Goal: Task Accomplishment & Management: Complete application form

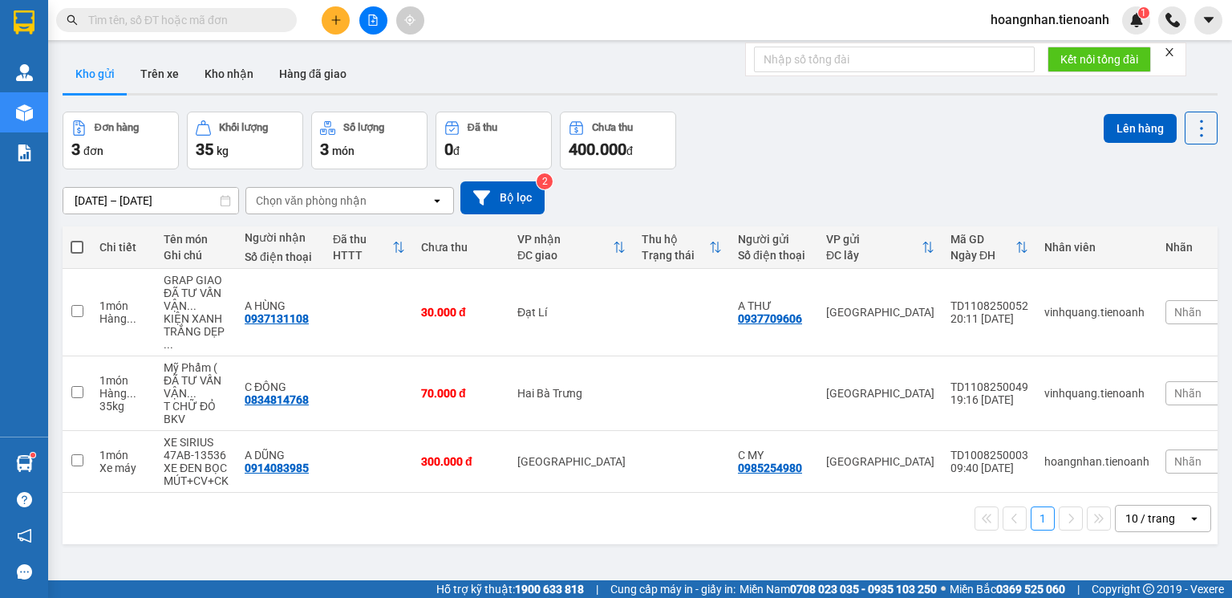
click at [166, 22] on input "text" at bounding box center [182, 20] width 189 height 18
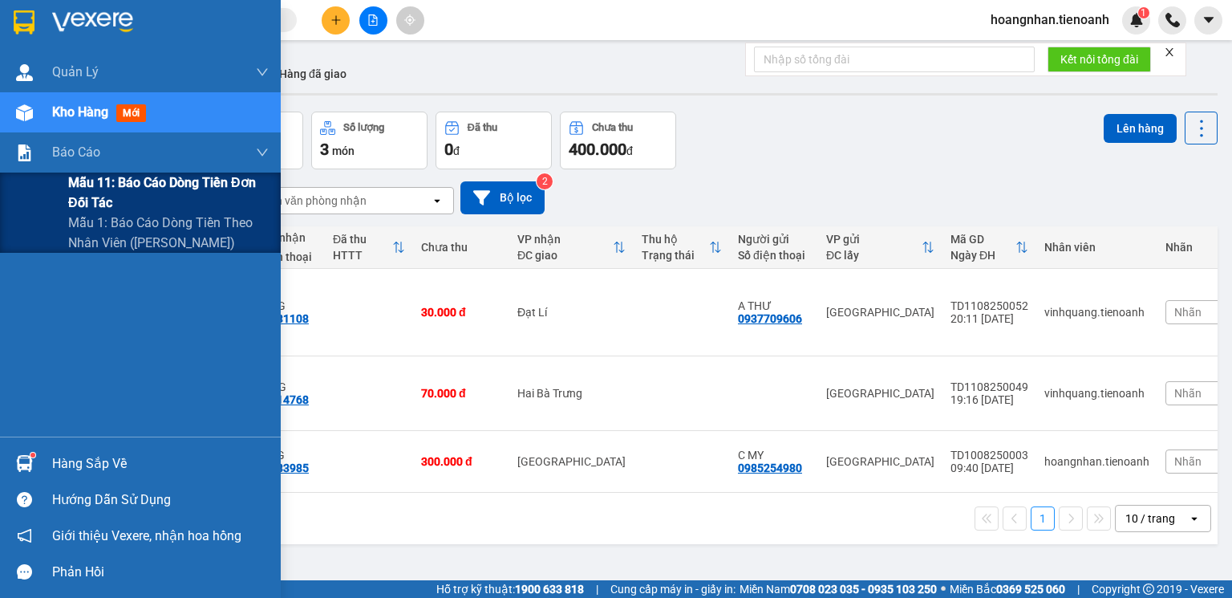
click at [102, 197] on span "Mẫu 11: Báo cáo dòng tiền đơn đối tác" at bounding box center [168, 192] width 201 height 40
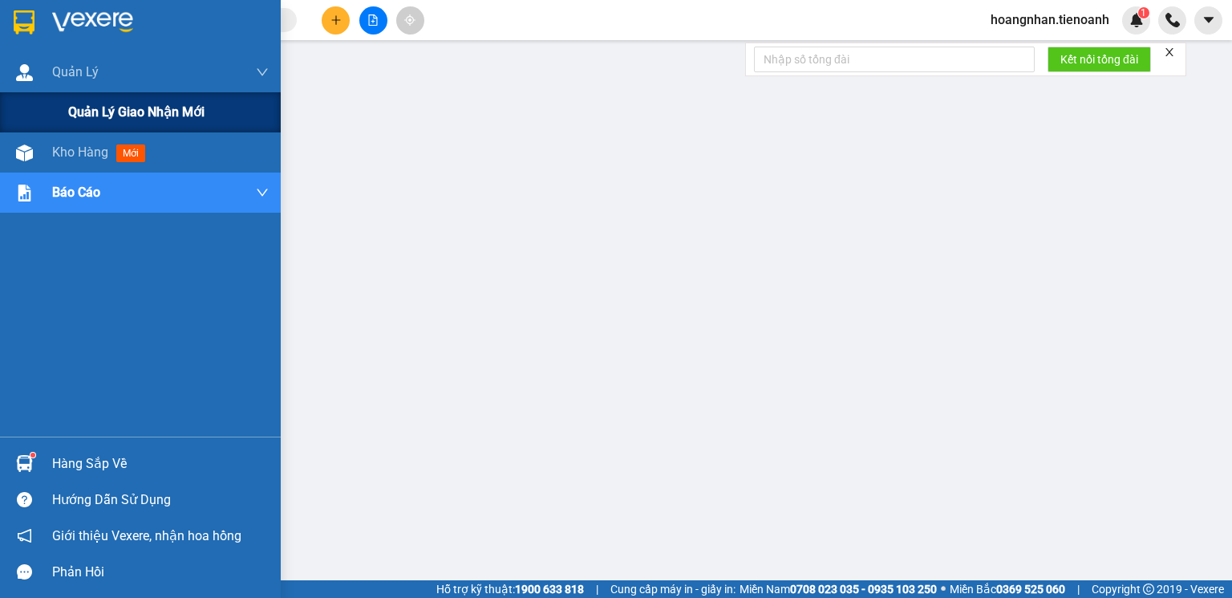
click at [101, 117] on span "Quản lý giao nhận mới" at bounding box center [136, 112] width 136 height 20
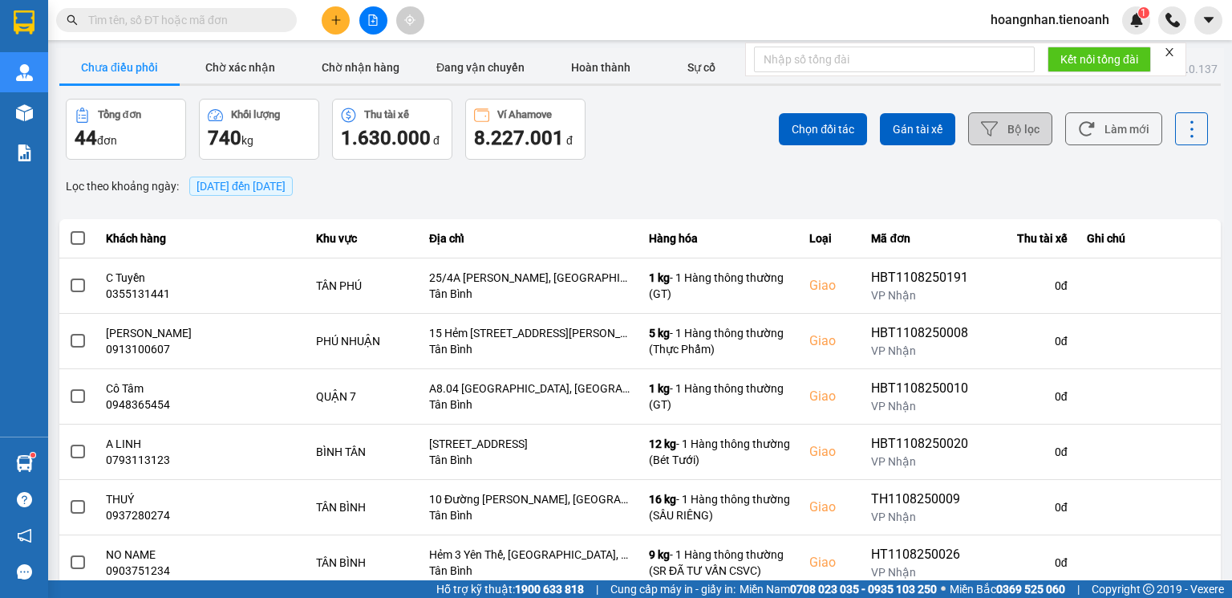
click at [1012, 145] on button "Bộ lọc" at bounding box center [1010, 128] width 84 height 33
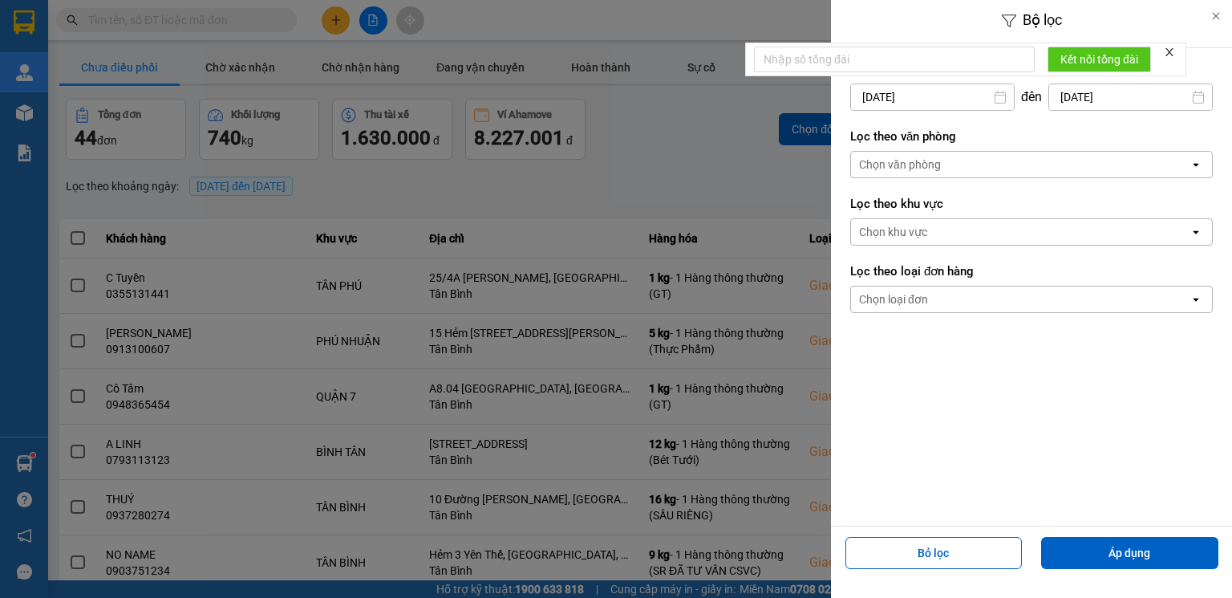
click at [925, 165] on div "Chọn văn phòng" at bounding box center [900, 164] width 82 height 16
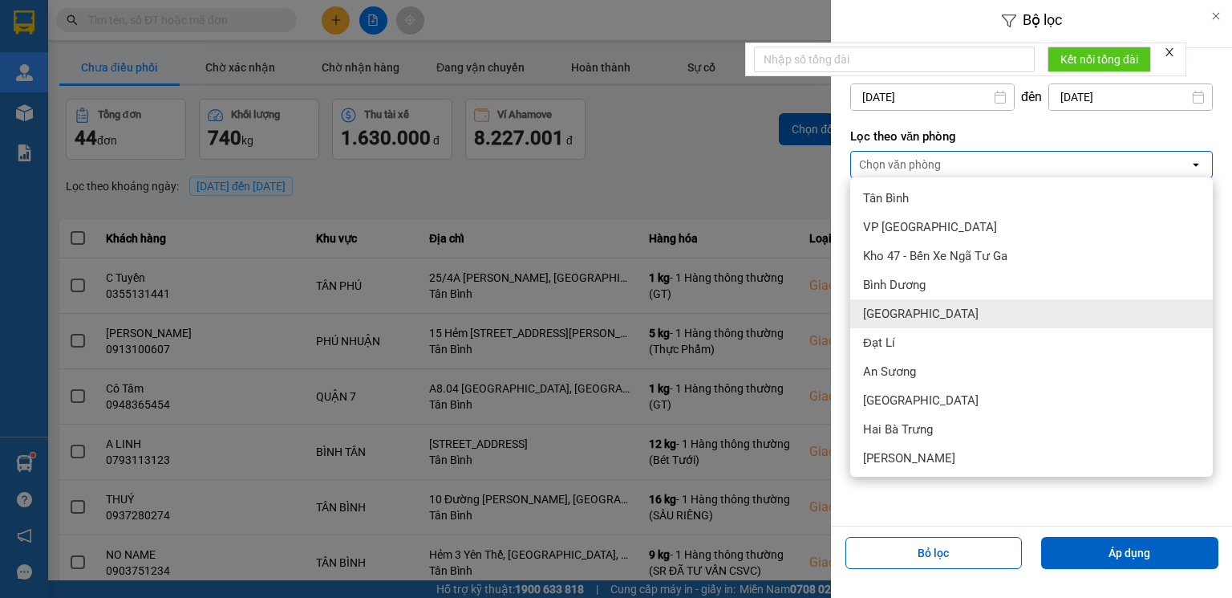
click at [937, 311] on div "[GEOGRAPHIC_DATA]" at bounding box center [1031, 313] width 363 height 29
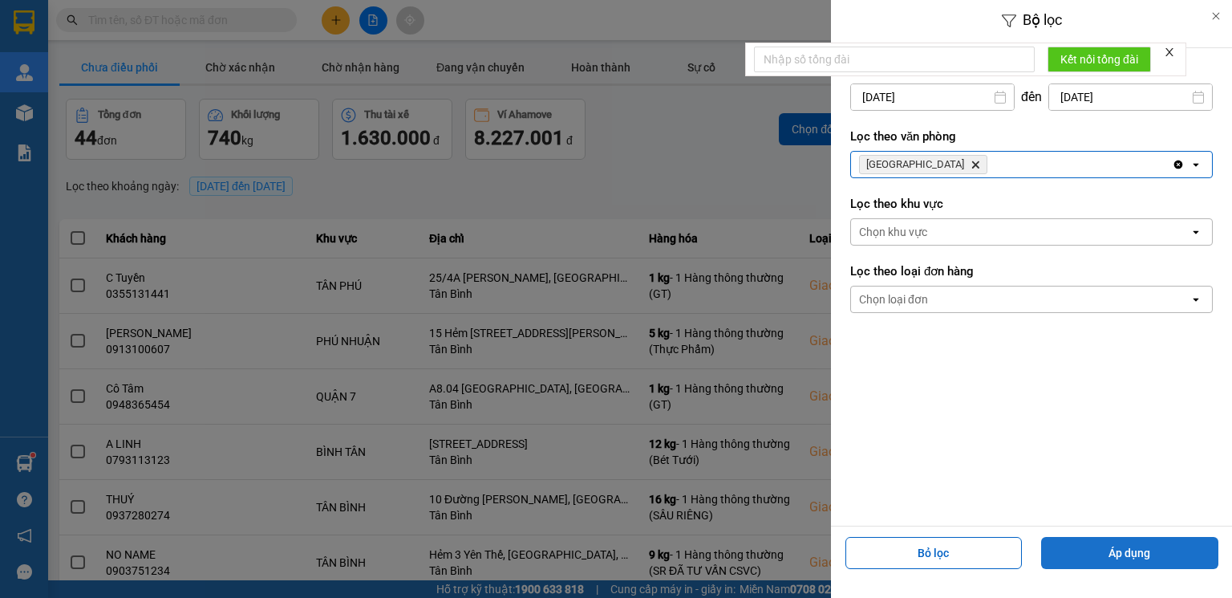
click at [1099, 558] on button "Áp dụng" at bounding box center [1129, 553] width 177 height 32
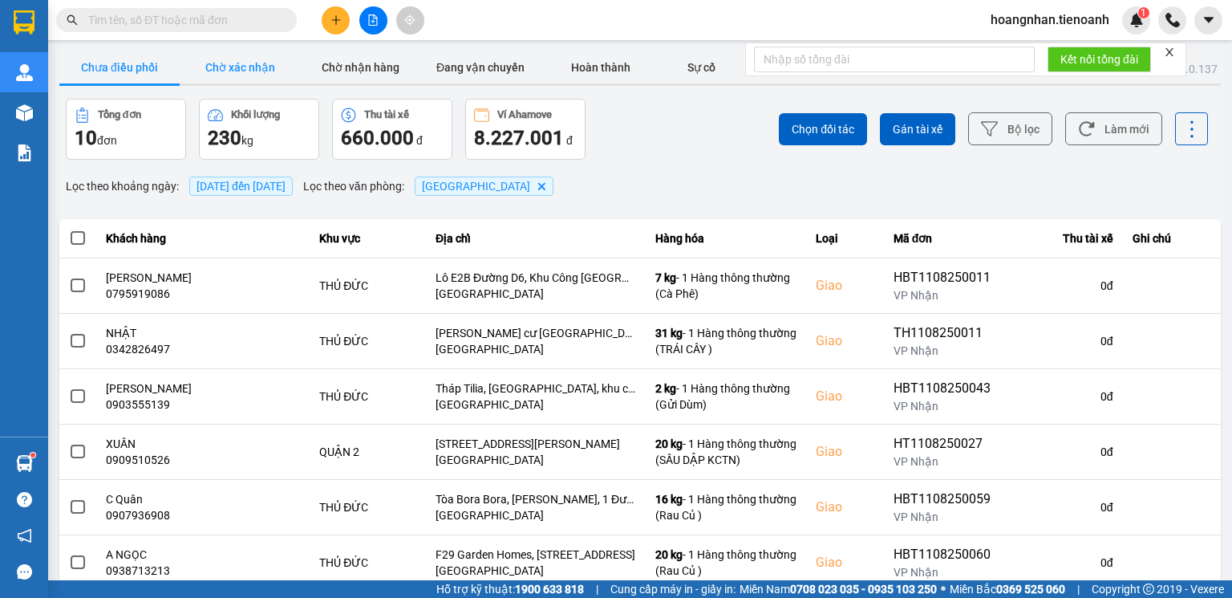
click at [254, 72] on button "Chờ xác nhận" at bounding box center [240, 67] width 120 height 32
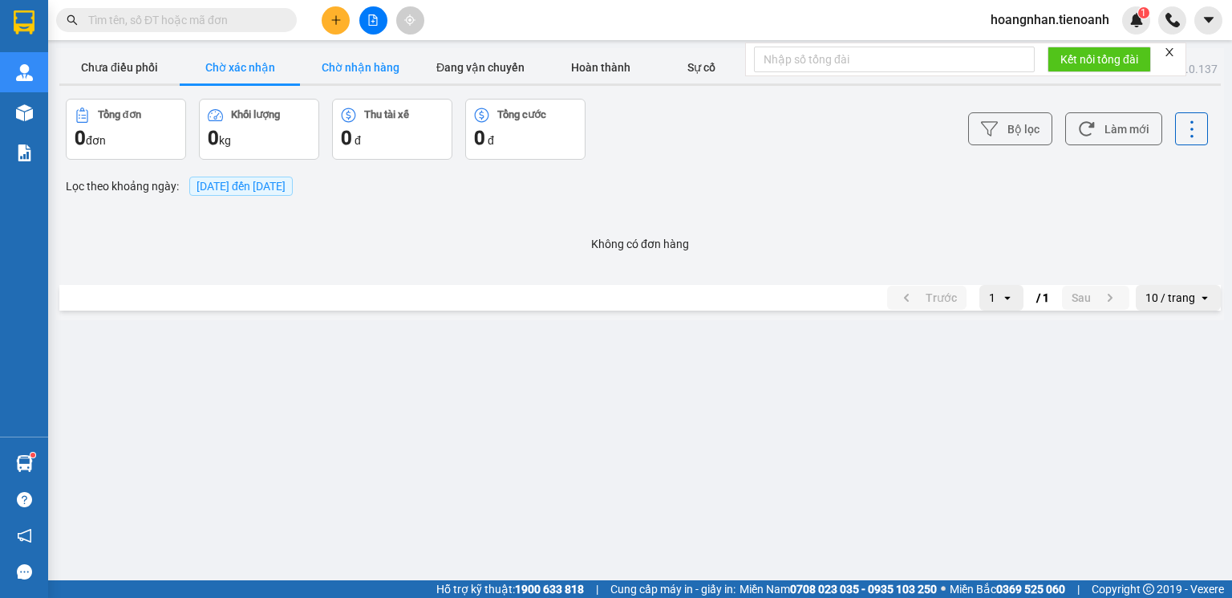
click at [368, 60] on button "Chờ nhận hàng" at bounding box center [360, 67] width 120 height 32
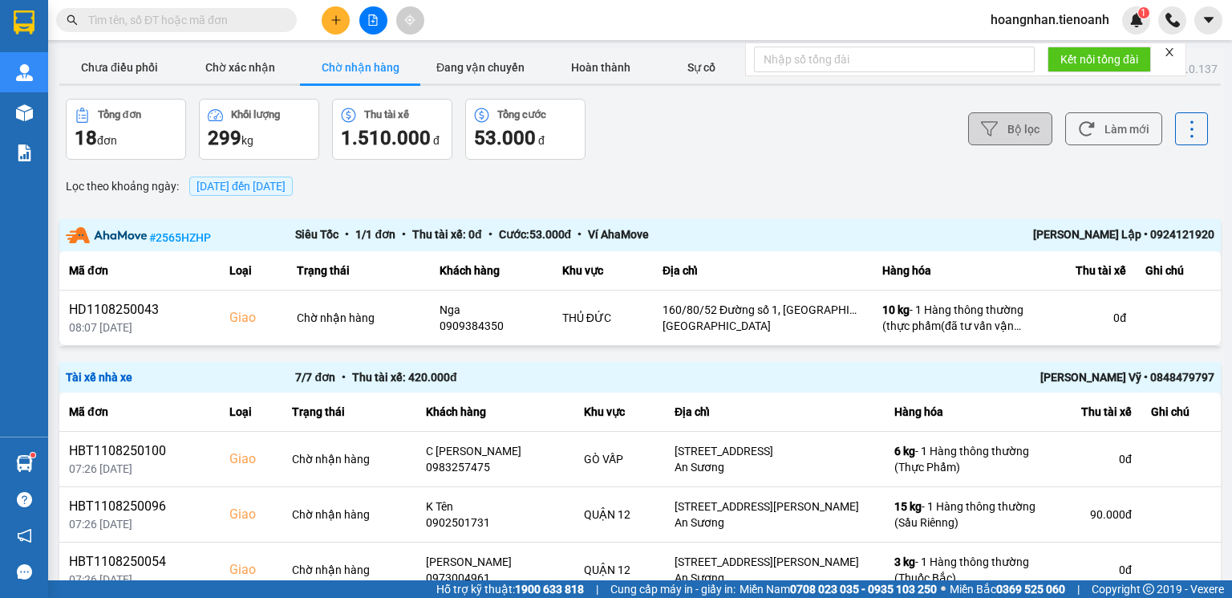
click at [1017, 140] on button "Bộ lọc" at bounding box center [1010, 128] width 84 height 33
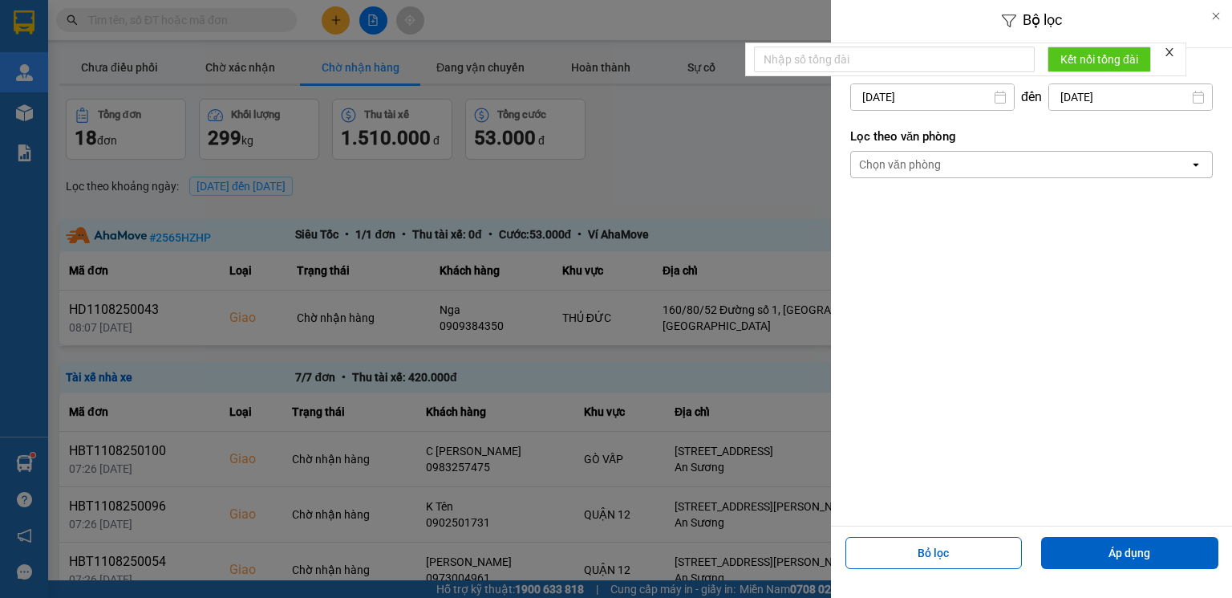
click at [960, 165] on div "Chọn văn phòng" at bounding box center [1020, 165] width 339 height 26
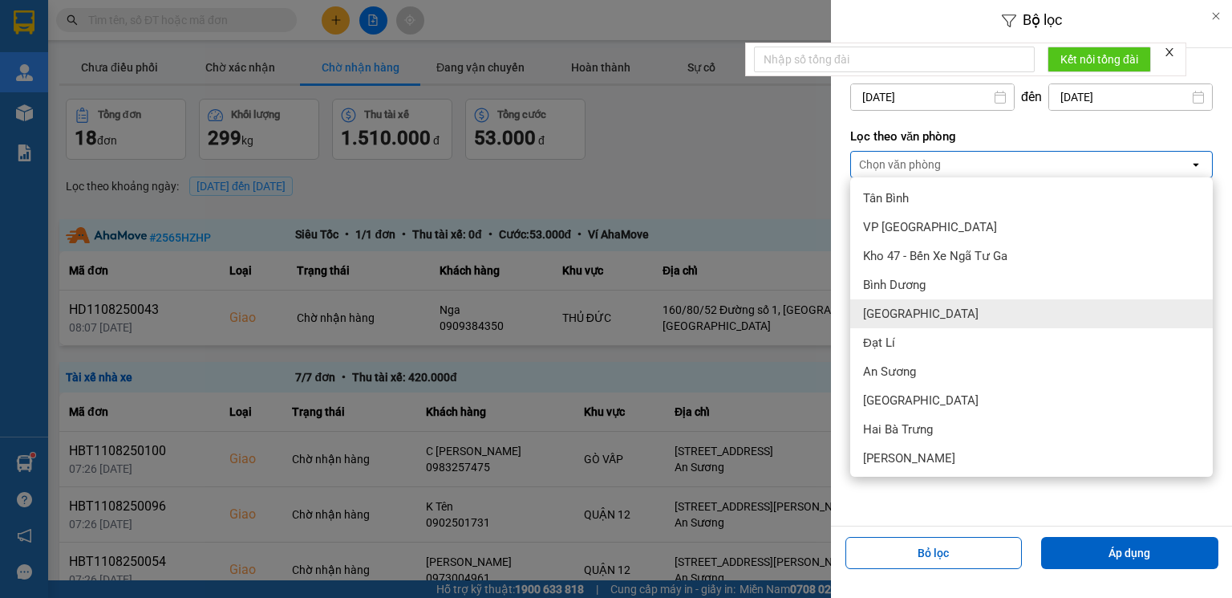
click at [919, 318] on div "[GEOGRAPHIC_DATA]" at bounding box center [1031, 313] width 363 height 29
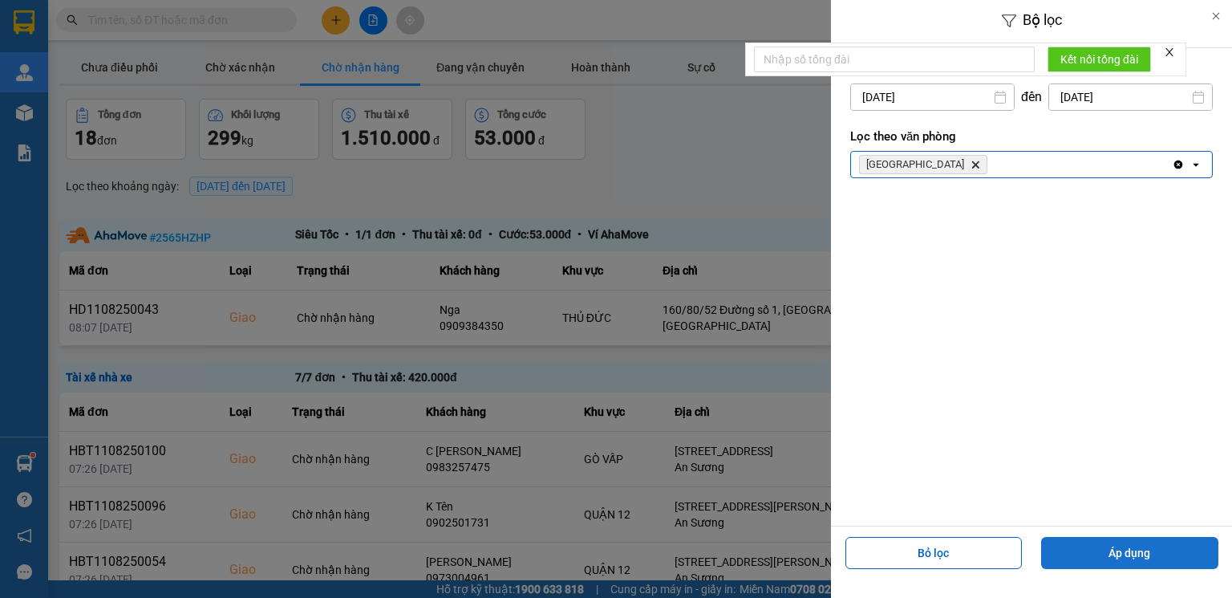
click at [1130, 546] on button "Áp dụng" at bounding box center [1129, 553] width 177 height 32
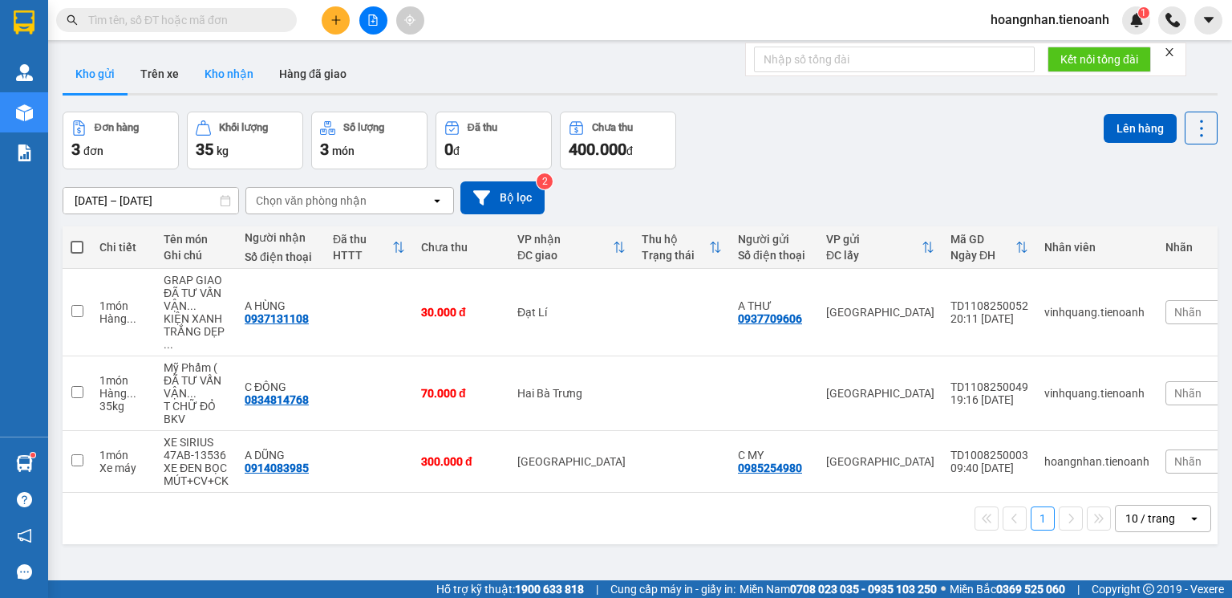
click at [229, 80] on button "Kho nhận" at bounding box center [229, 74] width 75 height 39
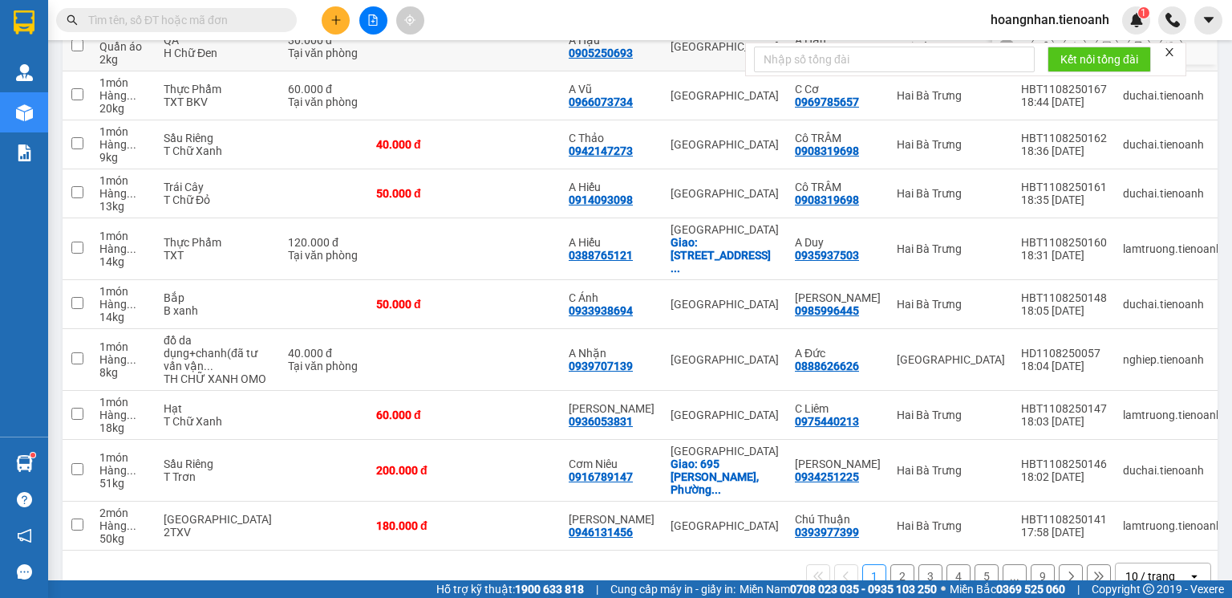
scroll to position [257, 0]
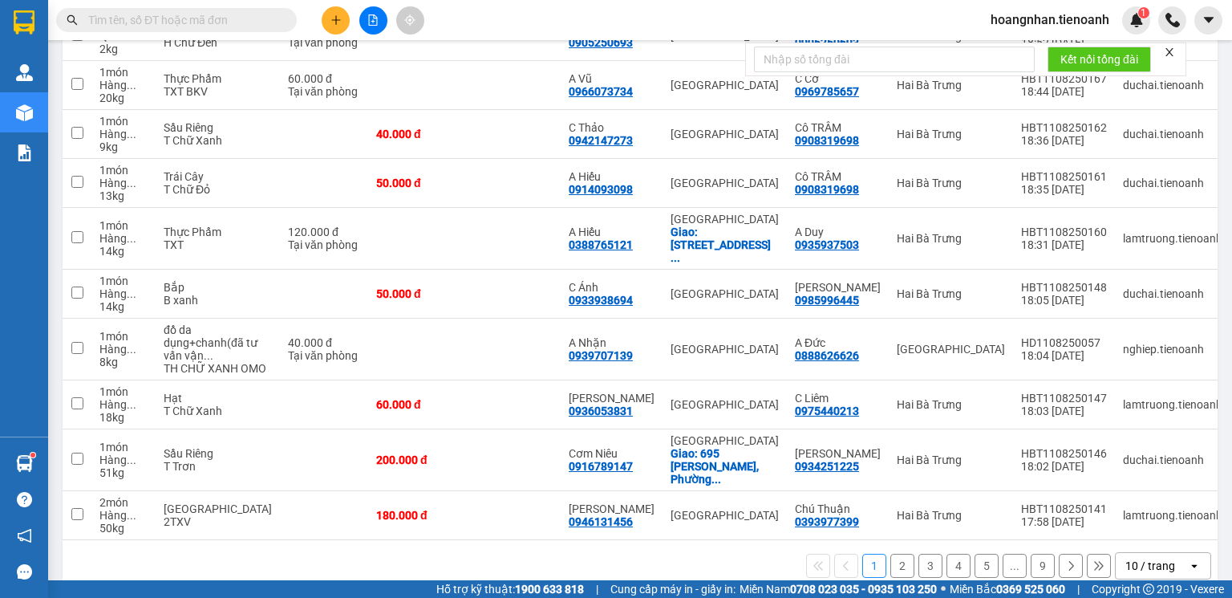
click at [1155, 564] on div "10 / trang" at bounding box center [1151, 566] width 50 height 16
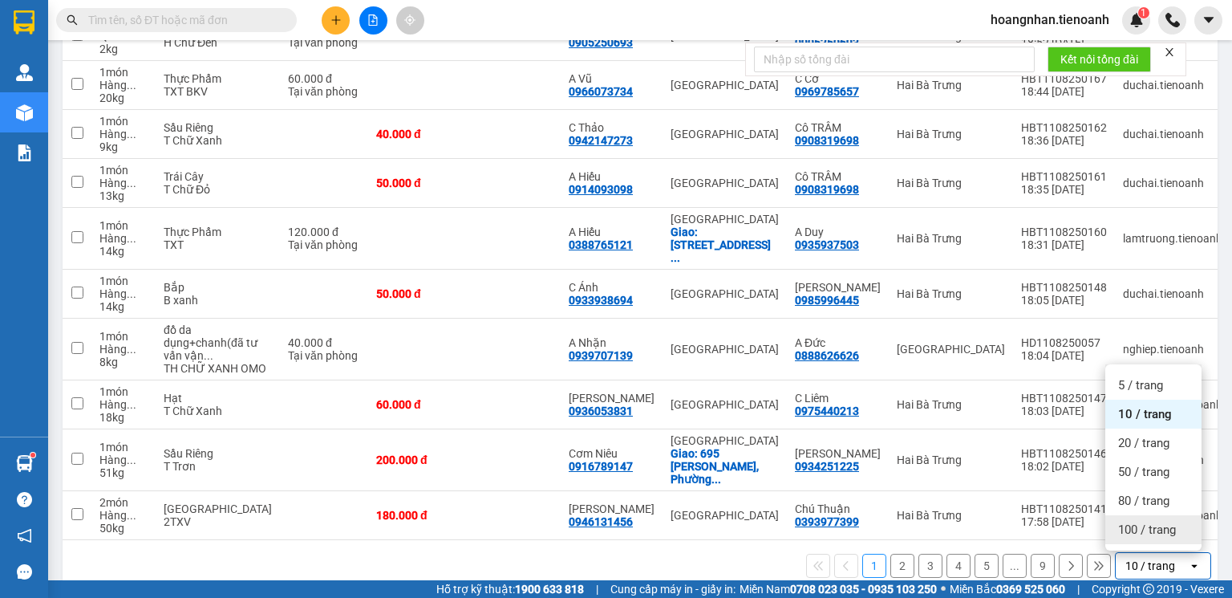
click at [1152, 528] on span "100 / trang" at bounding box center [1147, 529] width 58 height 16
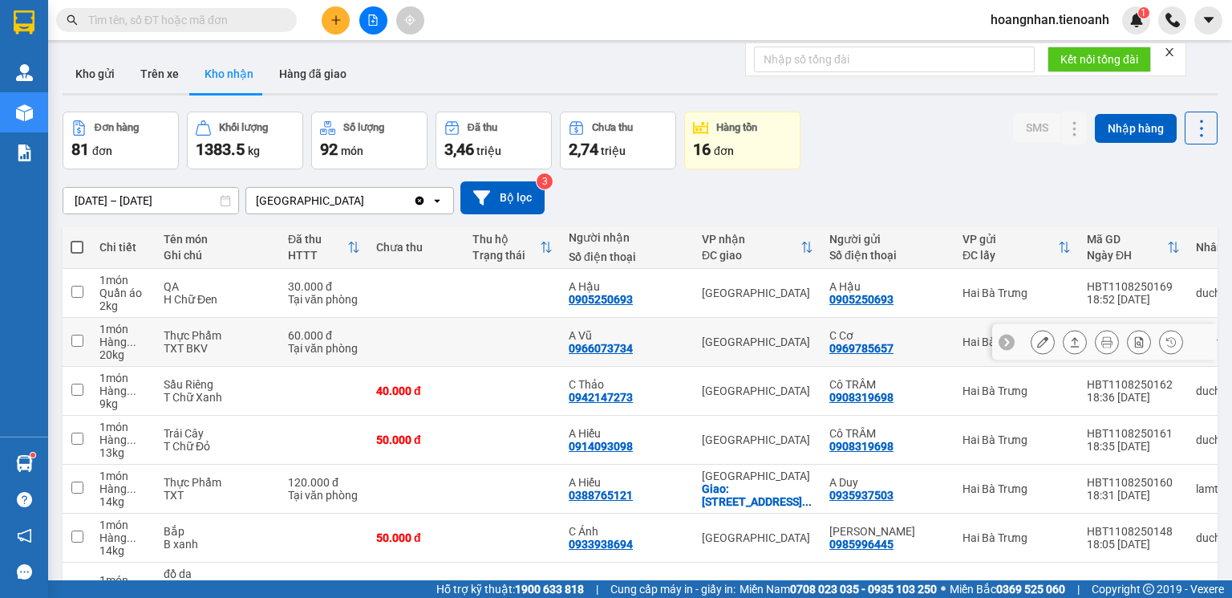
scroll to position [0, 0]
click at [1171, 55] on icon "close" at bounding box center [1169, 52] width 11 height 11
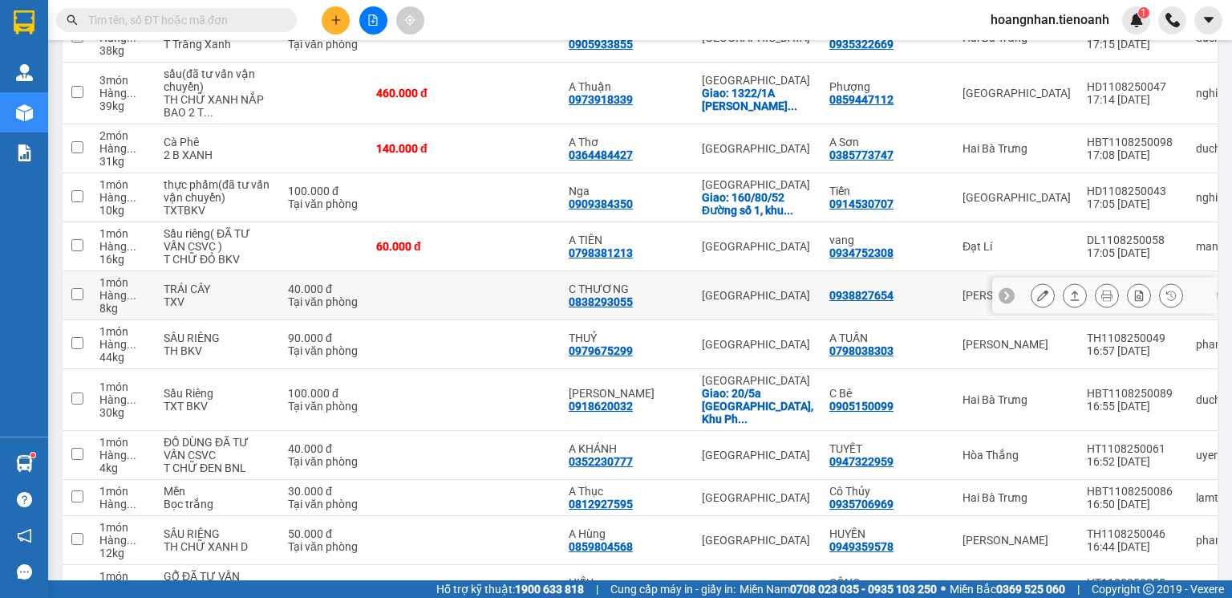
scroll to position [1412, 0]
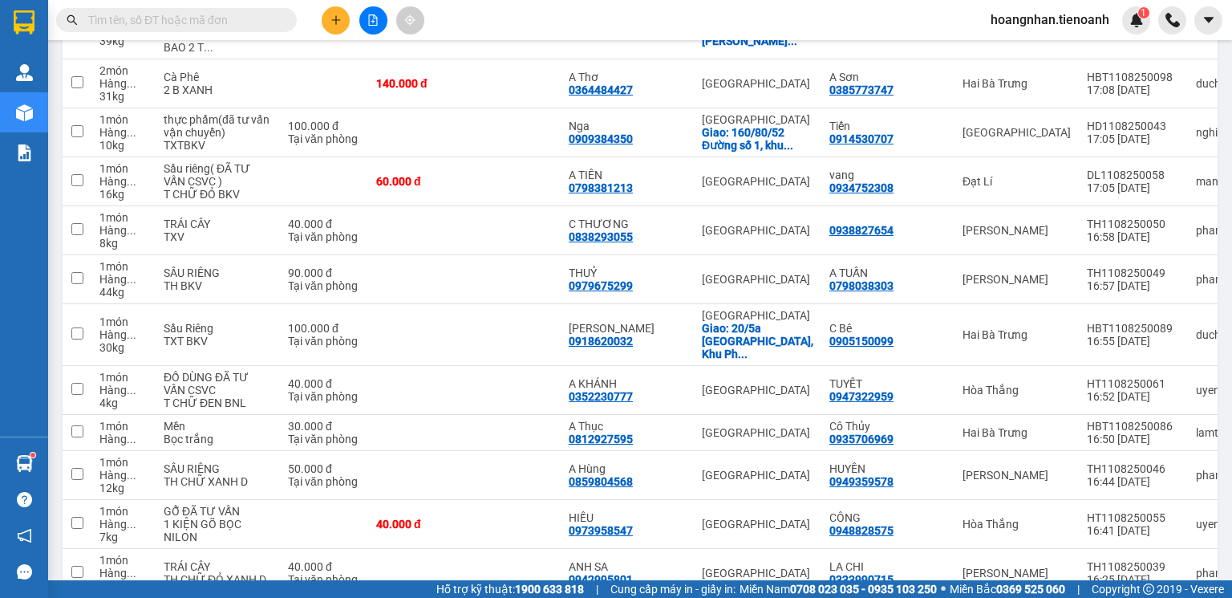
click at [212, 22] on input "text" at bounding box center [182, 20] width 189 height 18
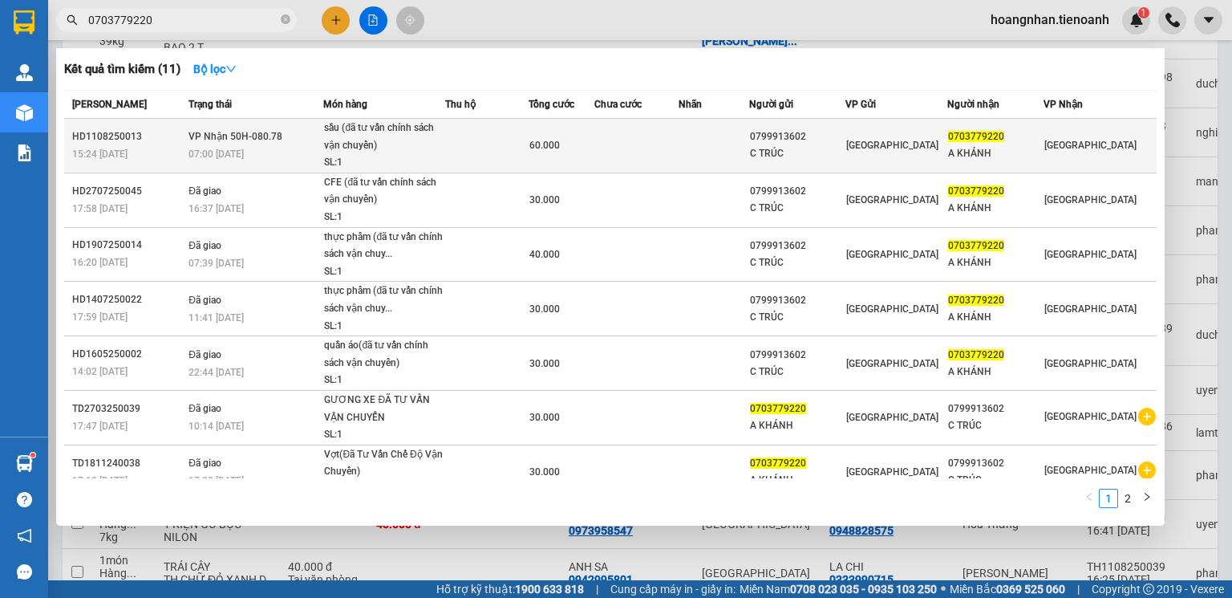
type input "0703779220"
click at [465, 151] on td at bounding box center [486, 146] width 83 height 55
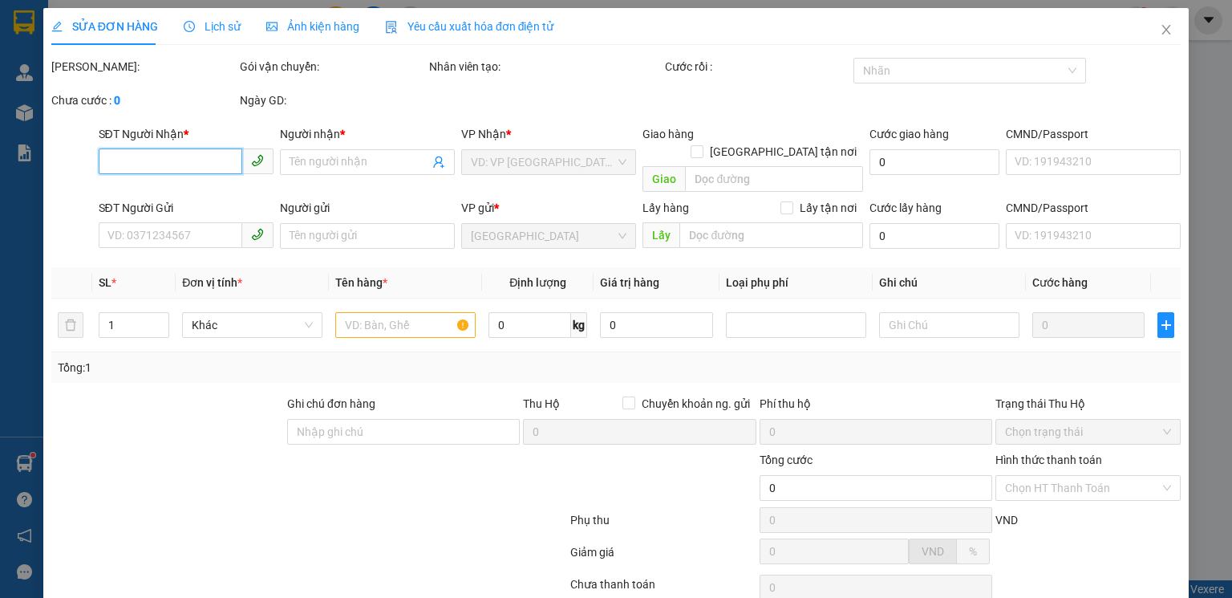
type input "0703779220"
type input "A KHÁNH"
type input "0799913602"
type input "C TRÚC"
type input "60.000"
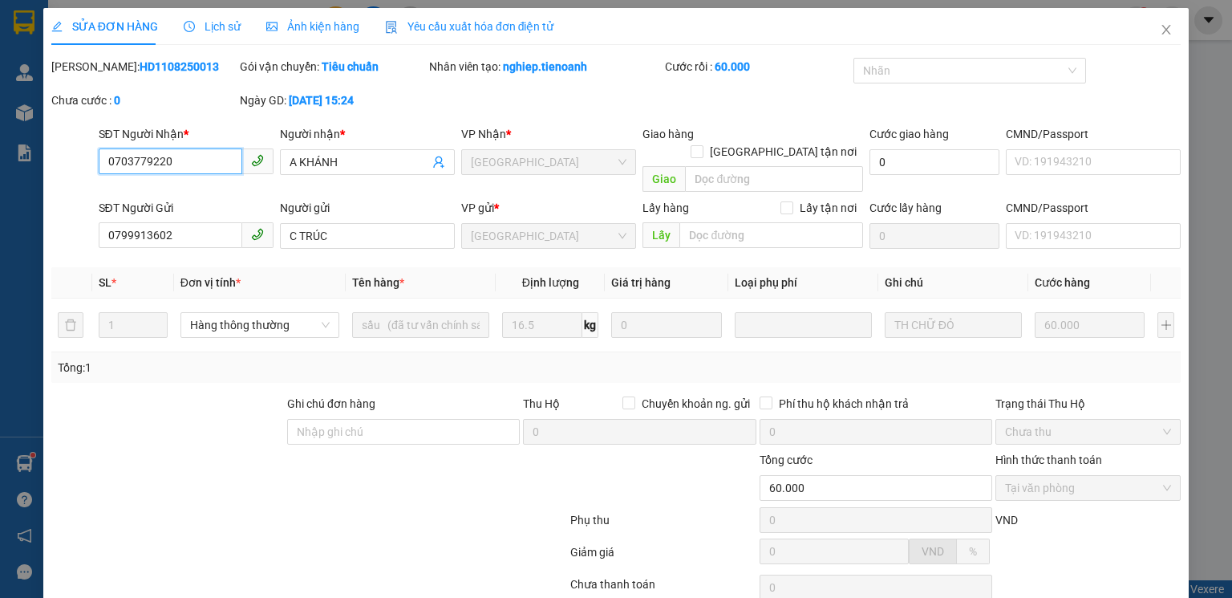
scroll to position [107, 0]
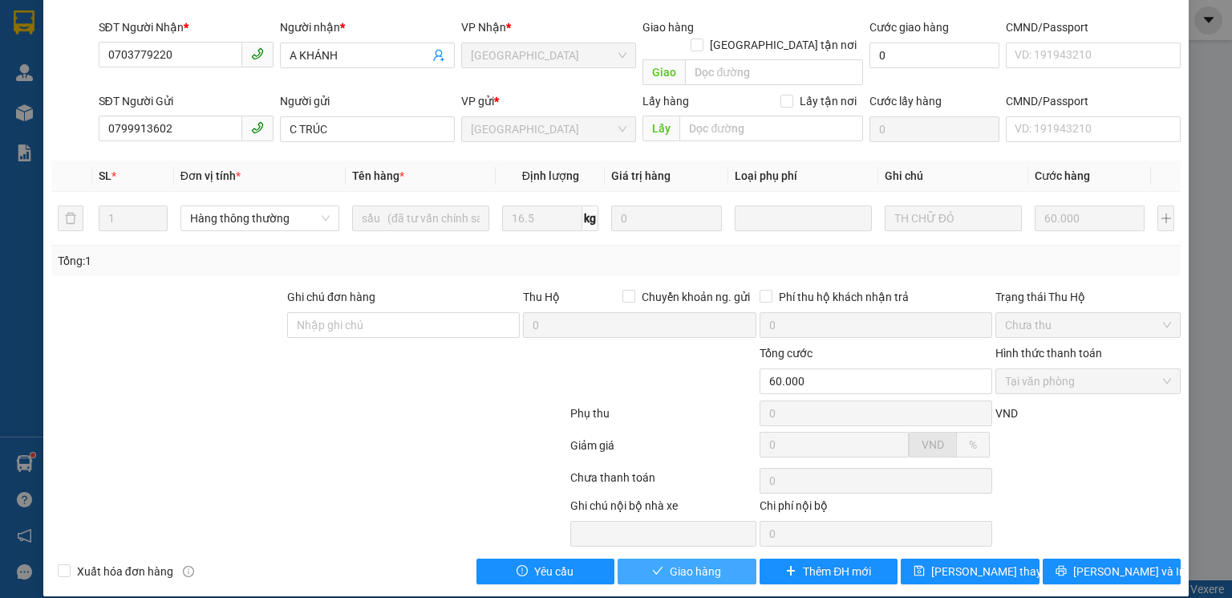
click at [708, 564] on button "Giao hàng" at bounding box center [687, 571] width 139 height 26
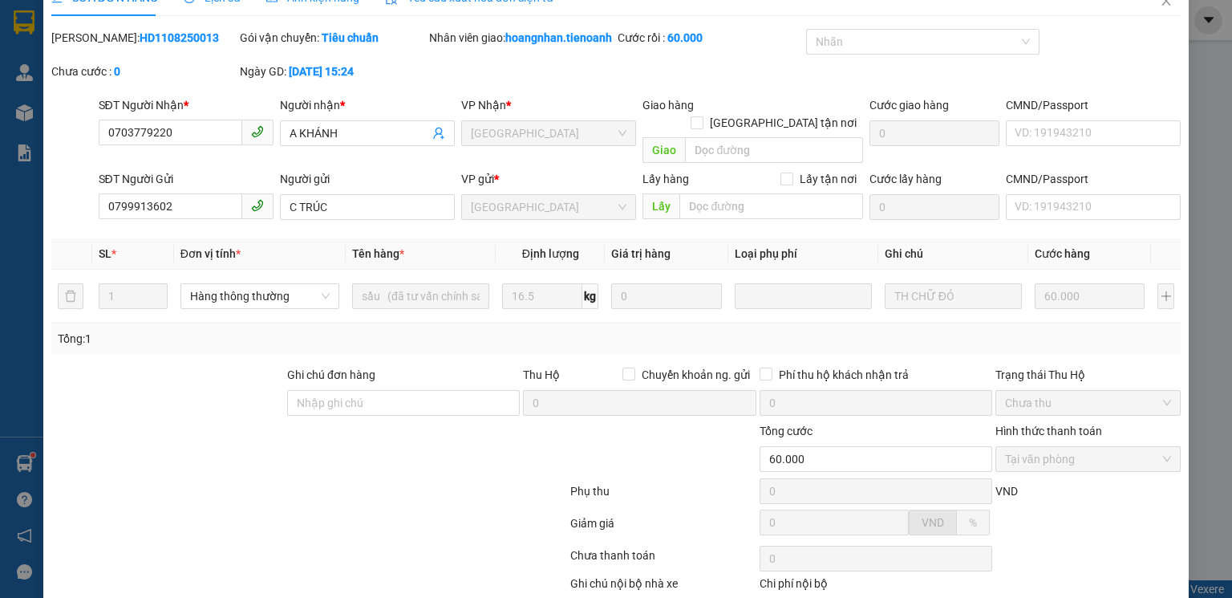
scroll to position [0, 0]
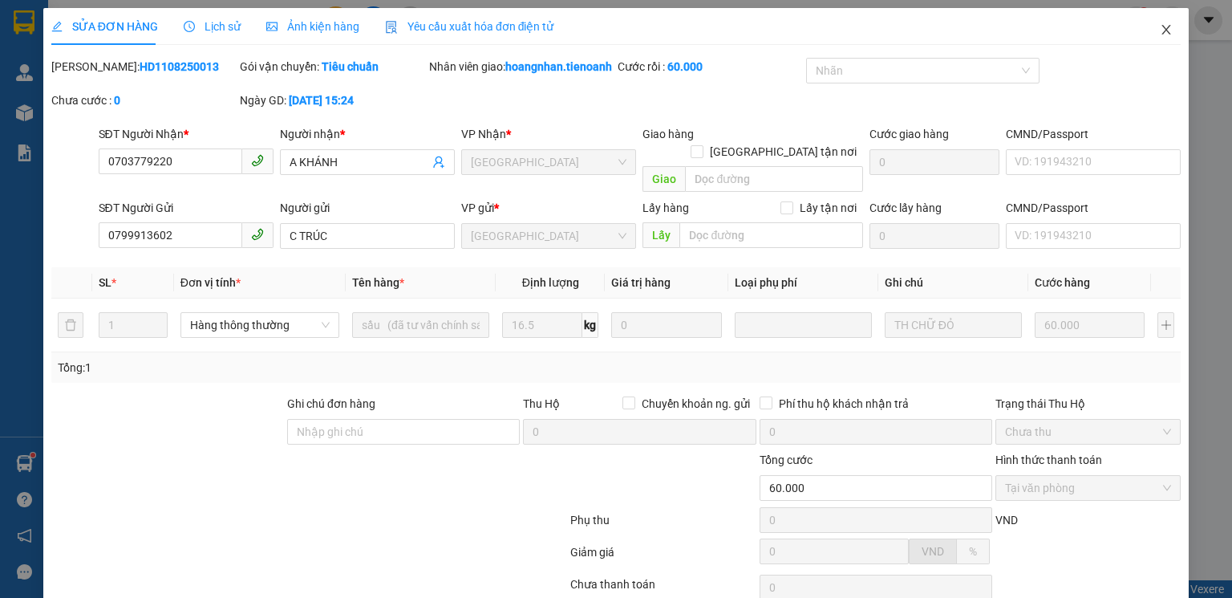
click at [1160, 26] on icon "close" at bounding box center [1166, 29] width 13 height 13
click at [1156, 32] on div "hoangnhan.tienoanh 1" at bounding box center [1105, 20] width 254 height 28
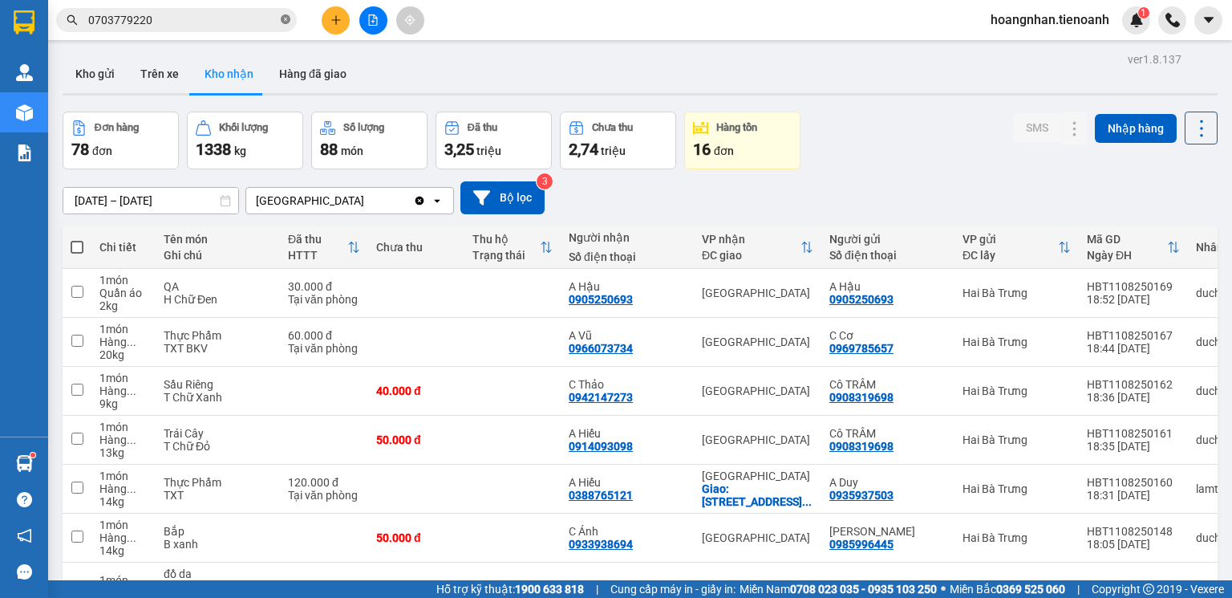
click at [286, 20] on icon "close-circle" at bounding box center [286, 19] width 10 height 10
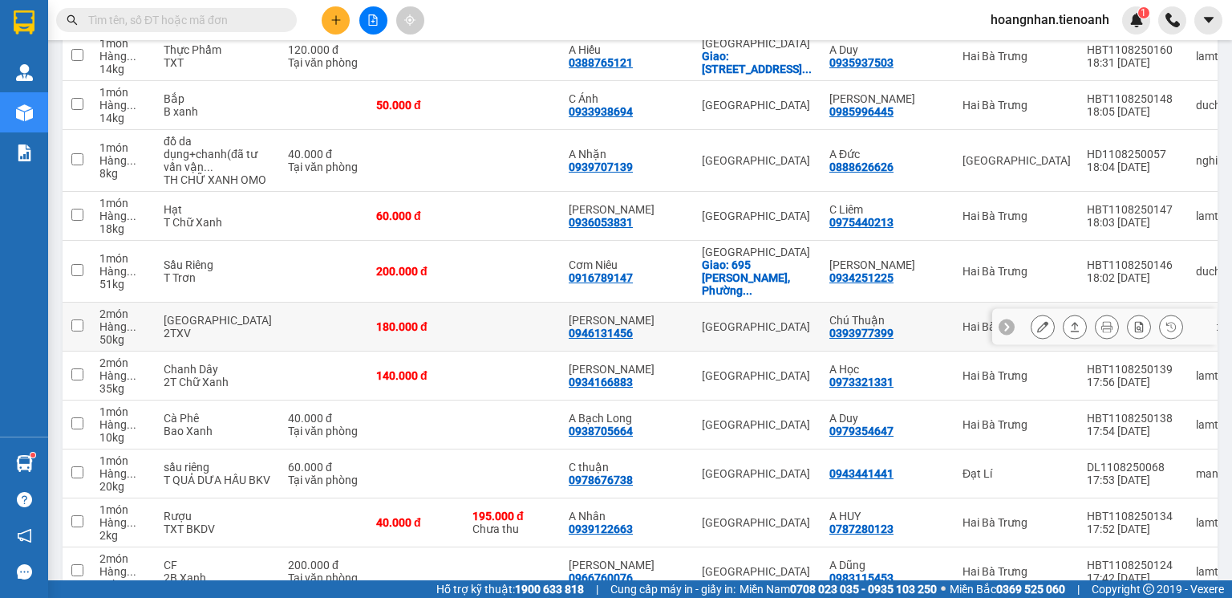
scroll to position [449, 0]
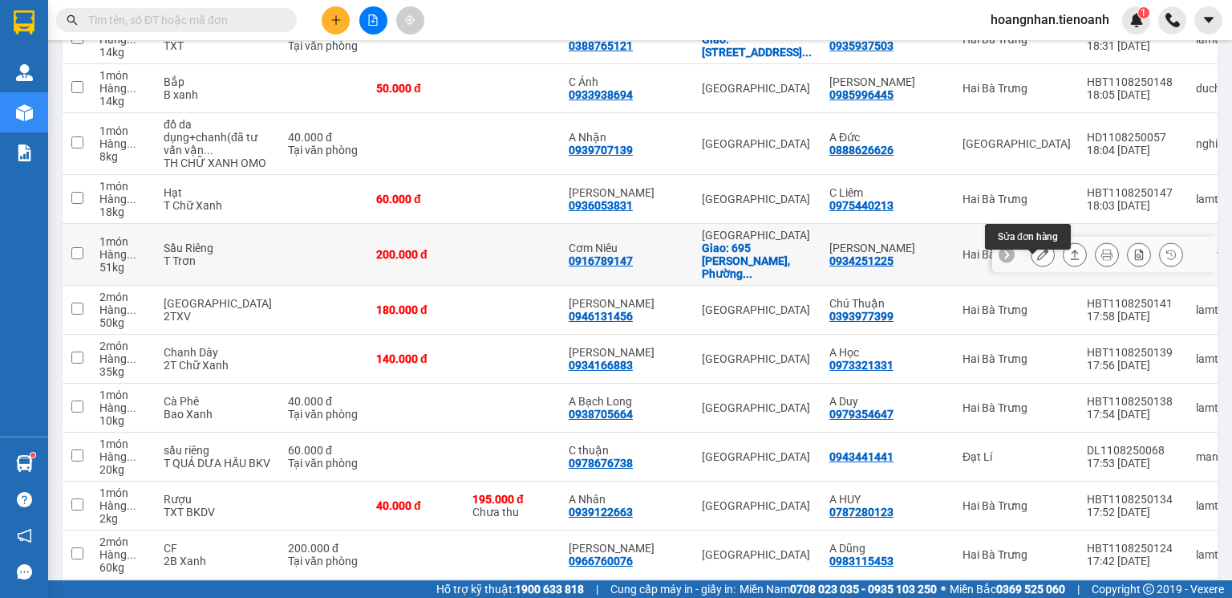
click at [1041, 269] on button at bounding box center [1043, 255] width 22 height 28
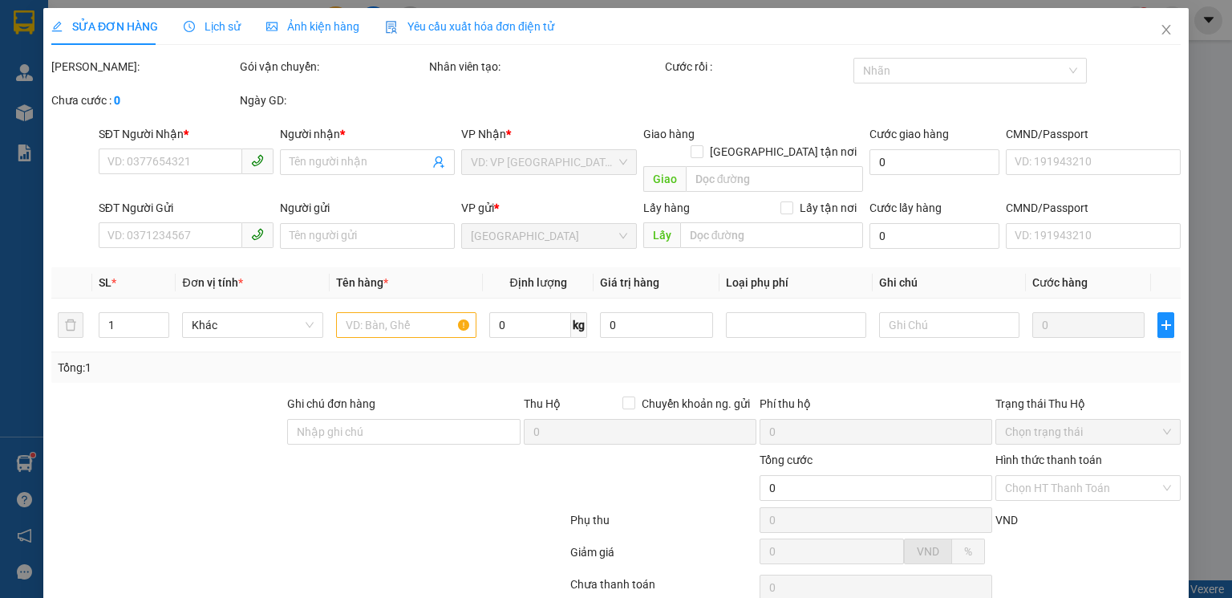
type input "0916789147"
type input "Cơm Niêu"
checkbox input "true"
type input "695 [PERSON_NAME], [GEOGRAPHIC_DATA]"
type input "0934251225"
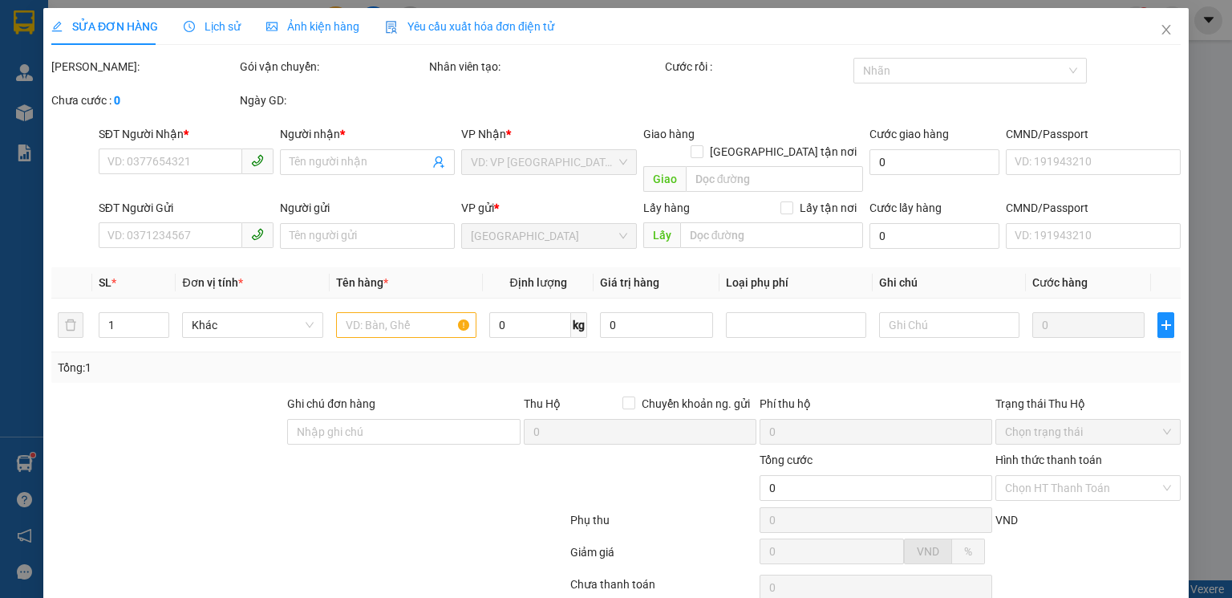
type input "[PERSON_NAME]"
type input "200.000"
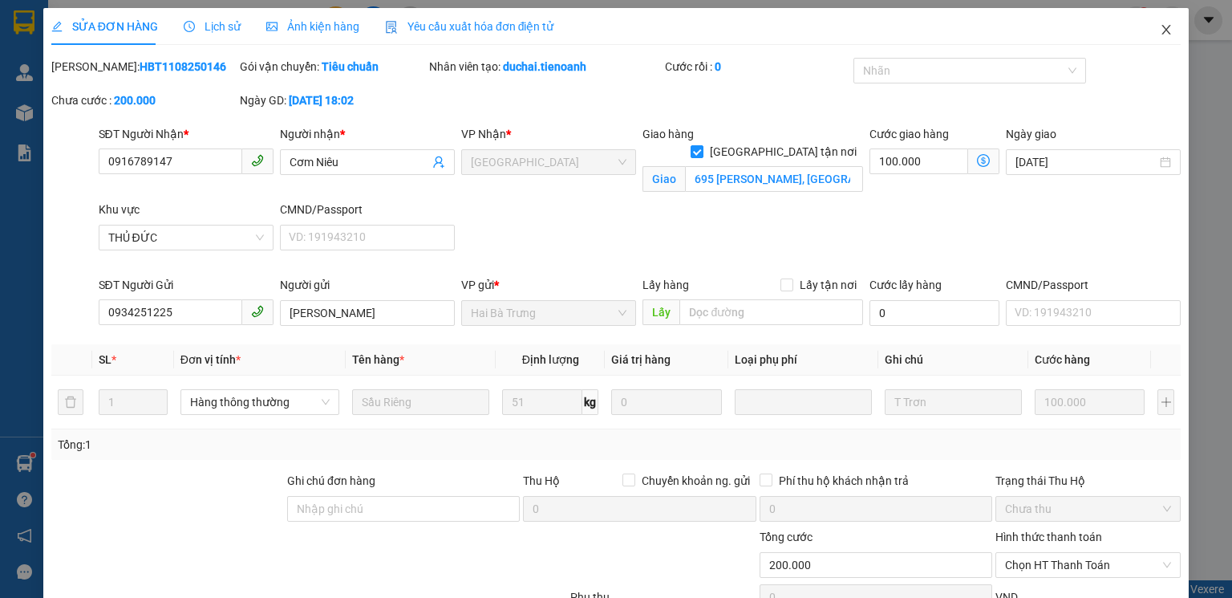
click at [1160, 30] on icon "close" at bounding box center [1166, 29] width 13 height 13
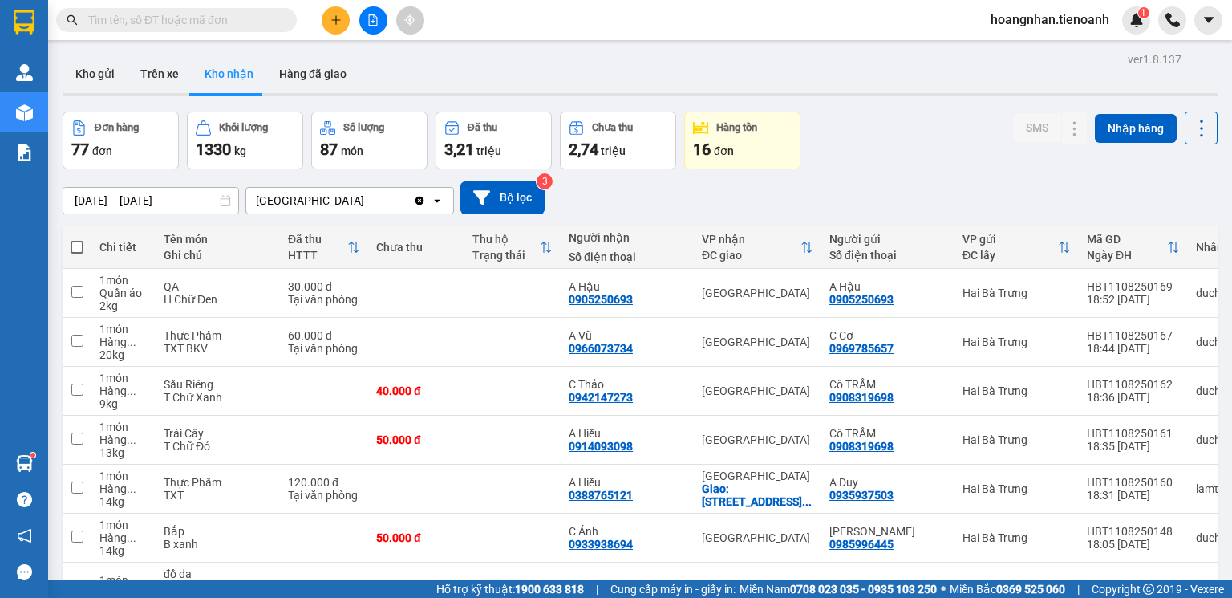
click at [234, 21] on input "text" at bounding box center [182, 20] width 189 height 18
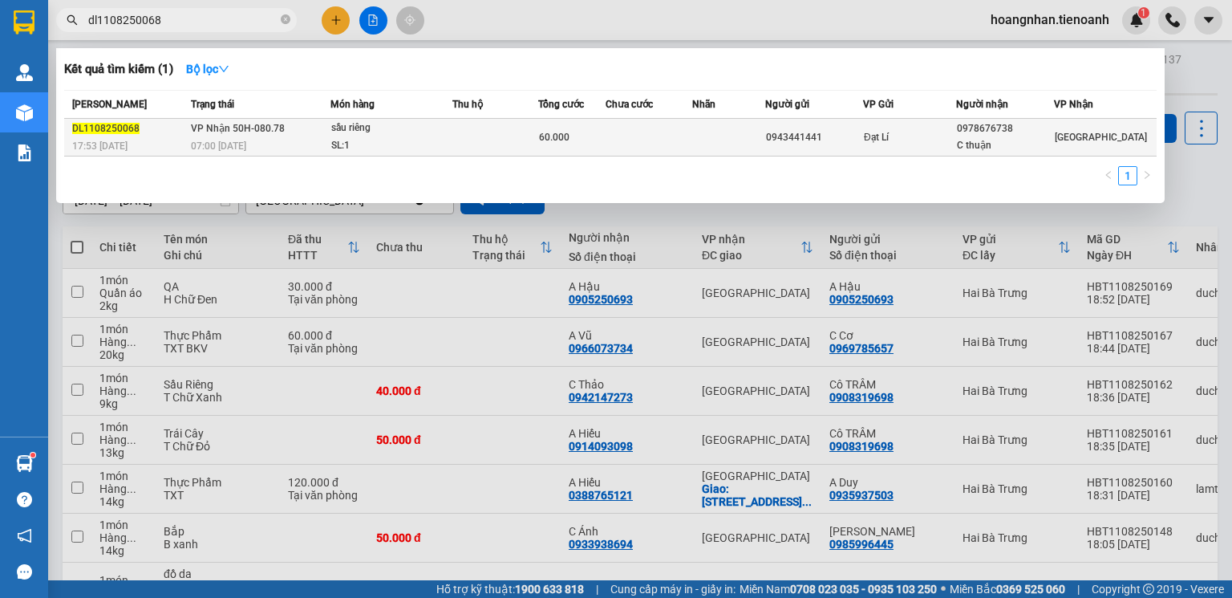
type input "dl1108250068"
click at [485, 137] on td at bounding box center [495, 138] width 86 height 38
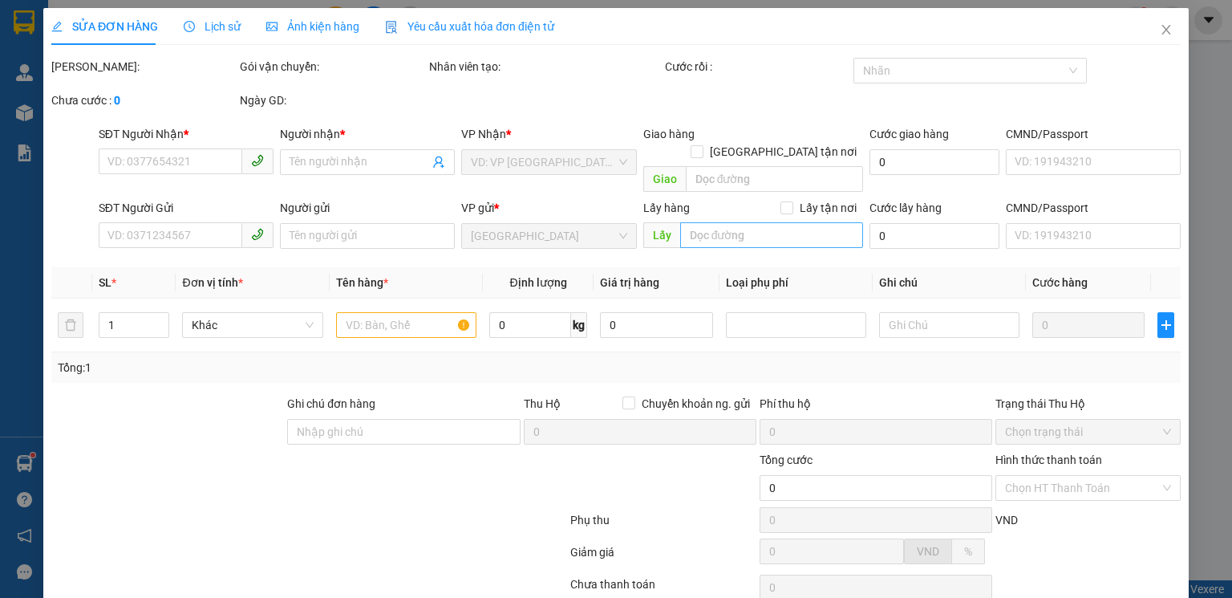
type input "0978676738"
type input "C thuận"
type input "0943441441"
type input "60.000"
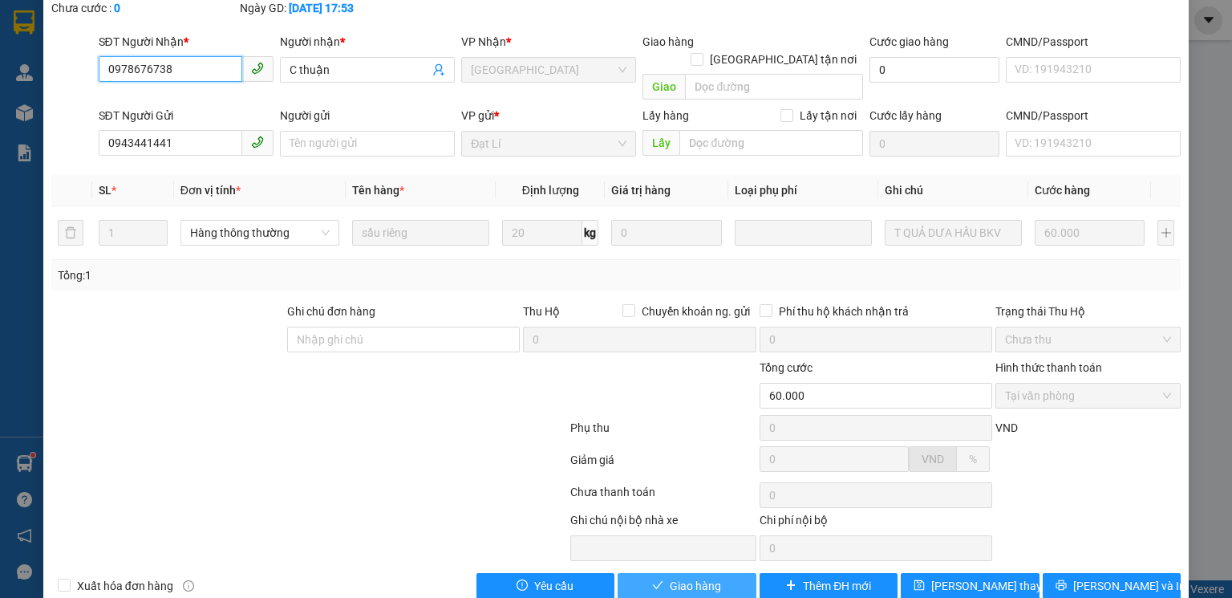
scroll to position [107, 0]
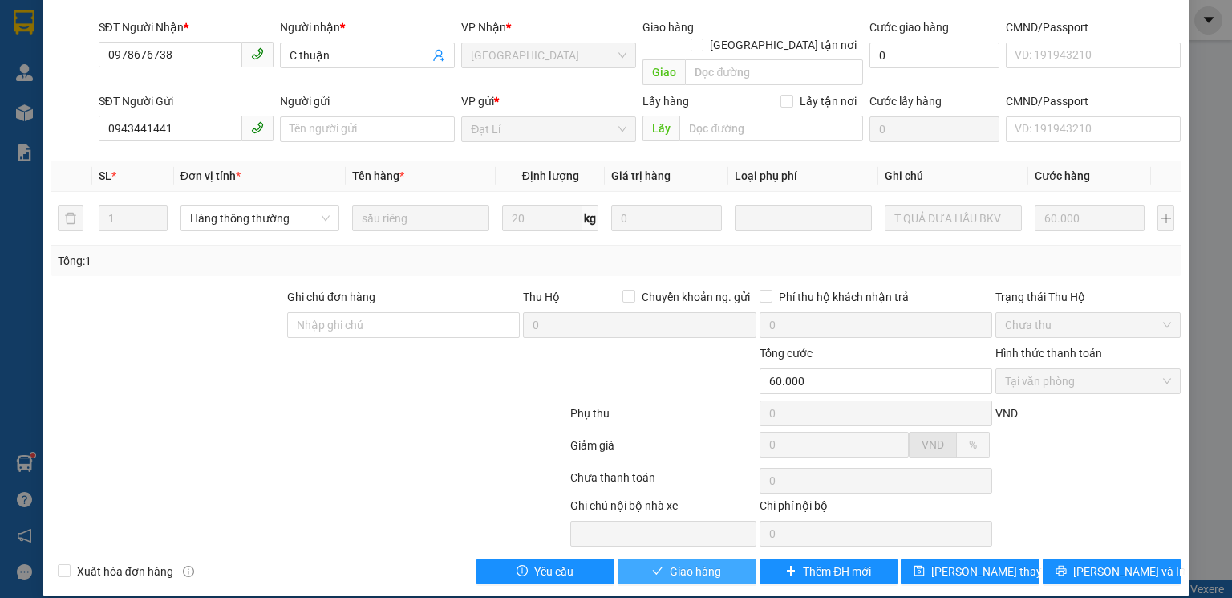
click at [694, 562] on span "Giao hàng" at bounding box center [695, 571] width 51 height 18
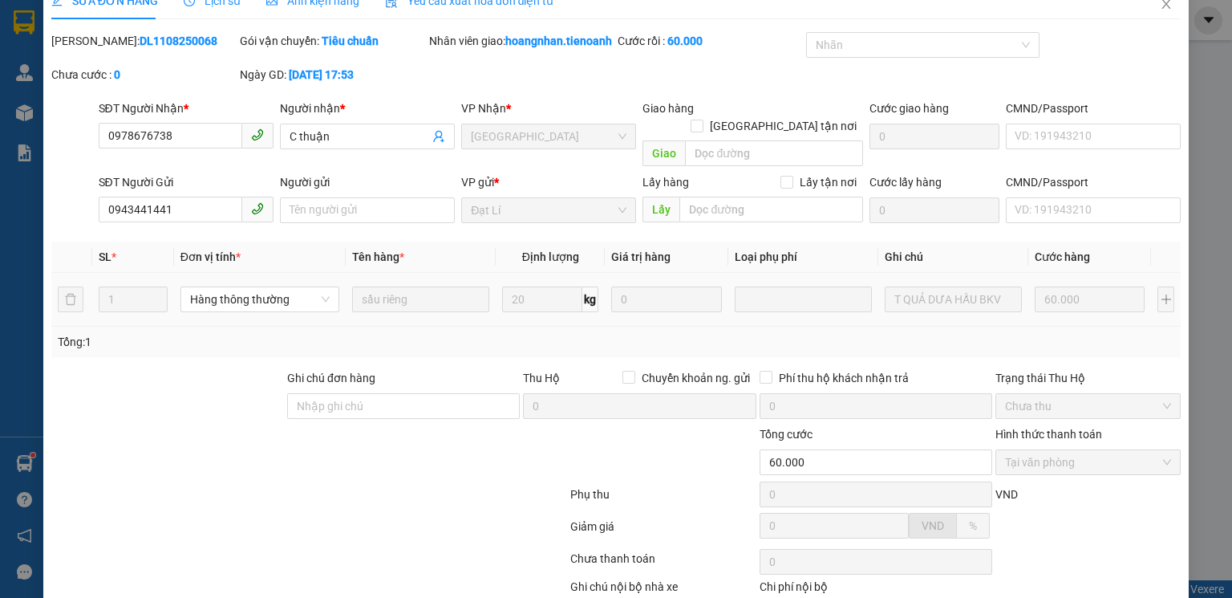
scroll to position [0, 0]
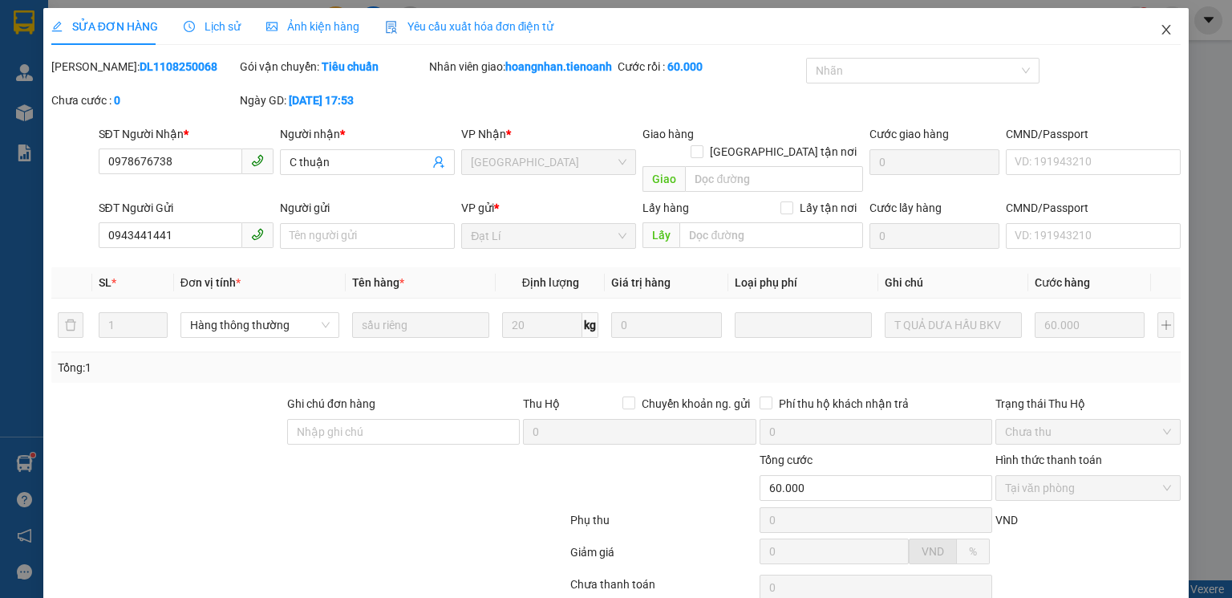
click at [1160, 30] on icon "close" at bounding box center [1166, 29] width 13 height 13
click at [1157, 30] on div "hoangnhan.tienoanh 1" at bounding box center [1105, 20] width 254 height 28
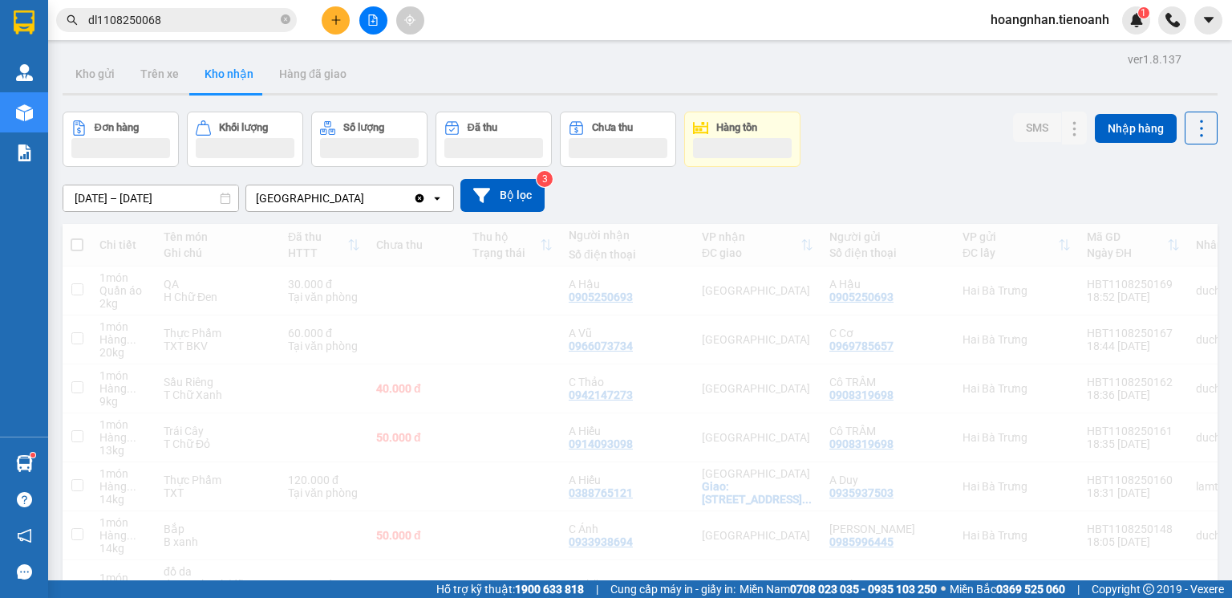
click at [284, 19] on icon "close-circle" at bounding box center [286, 19] width 10 height 10
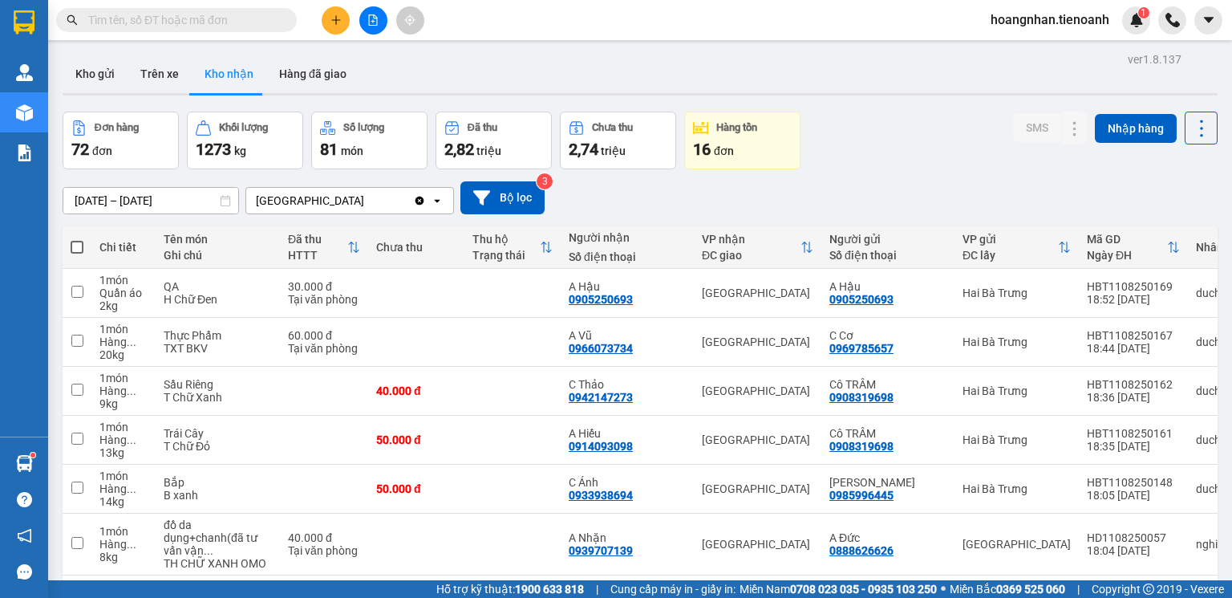
click at [217, 19] on input "text" at bounding box center [182, 20] width 189 height 18
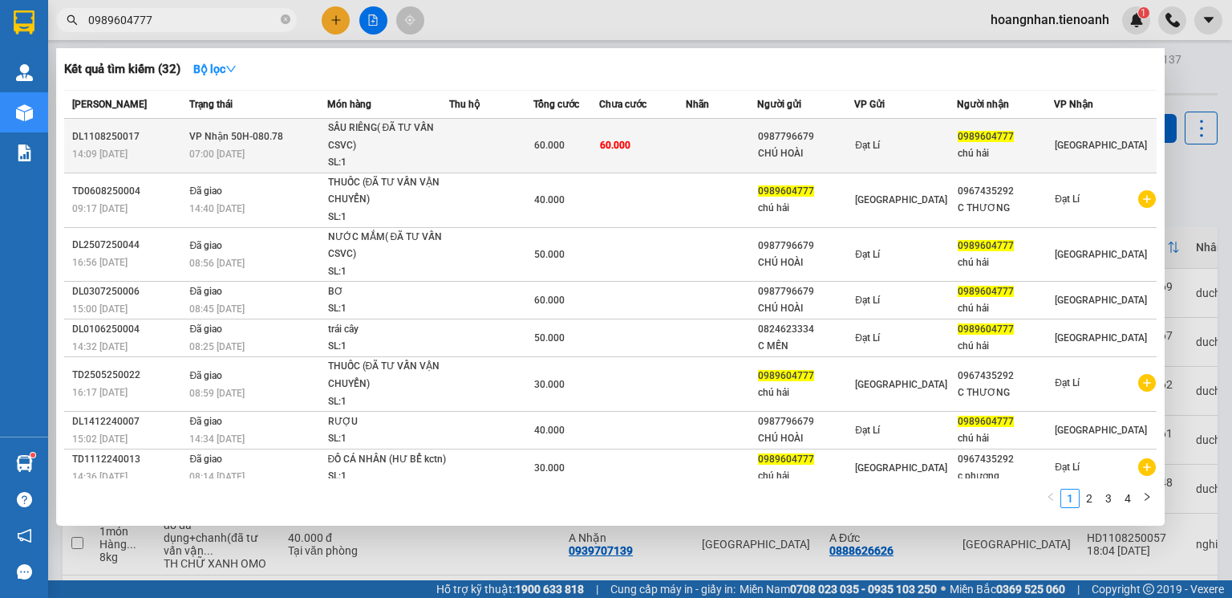
type input "0989604777"
click at [470, 160] on td at bounding box center [491, 146] width 84 height 55
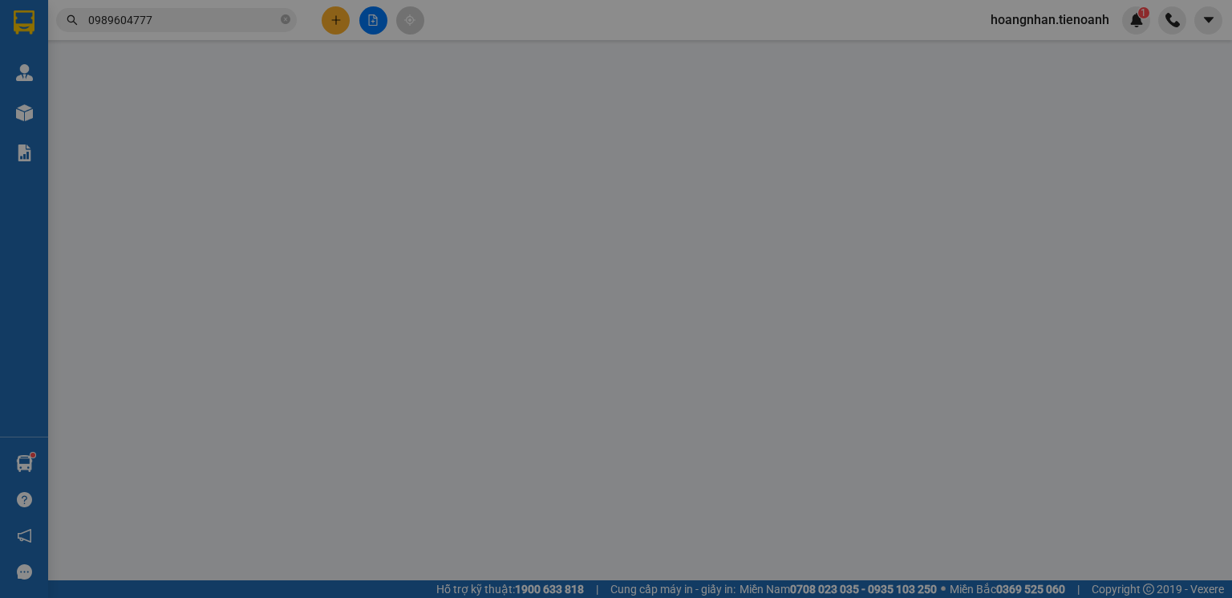
type input "0989604777"
type input "chú hải"
type input "0987796679"
type input "CHÚ HOÀI"
type input "60.000"
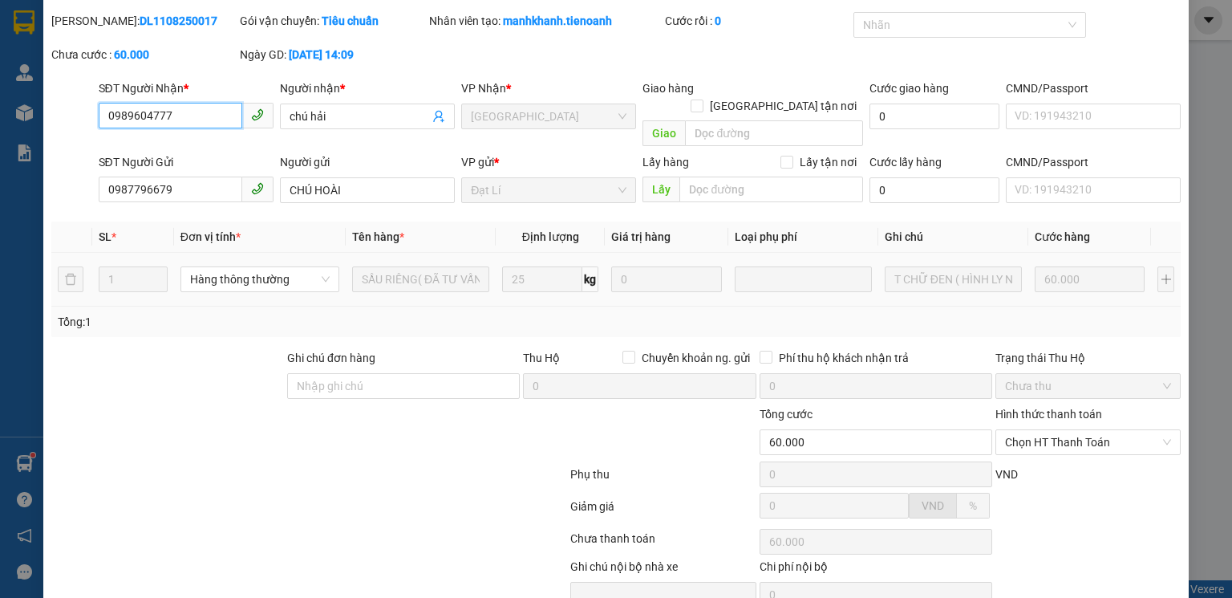
scroll to position [43, 0]
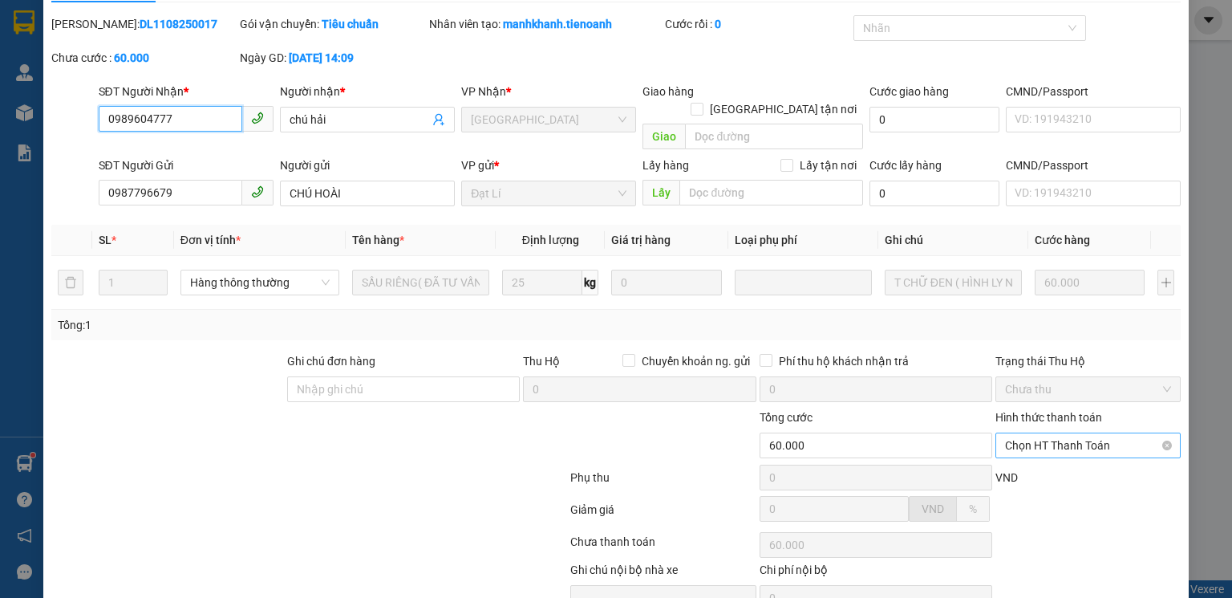
click at [1083, 433] on span "Chọn HT Thanh Toán" at bounding box center [1088, 445] width 166 height 24
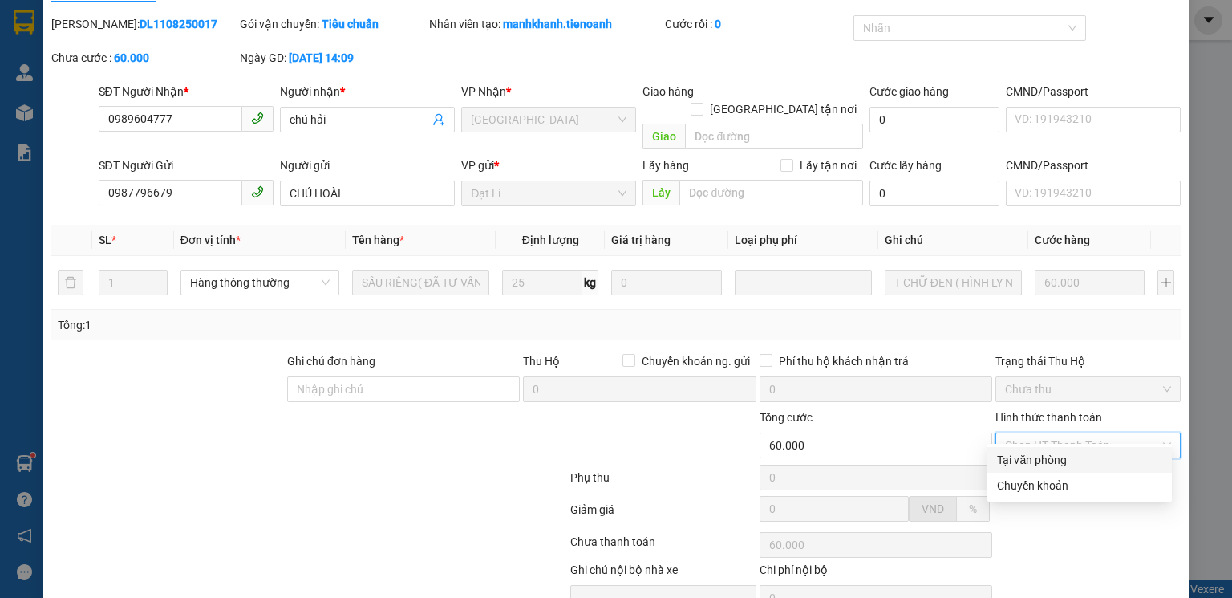
click at [1064, 462] on div "Tại văn phòng" at bounding box center [1079, 460] width 165 height 18
type input "0"
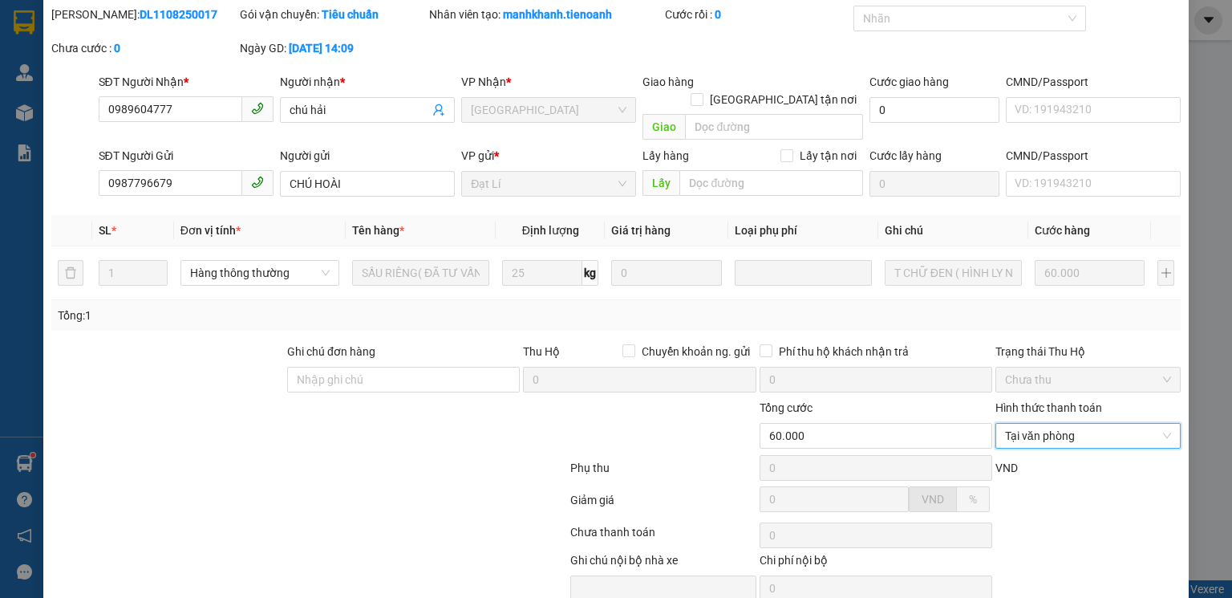
scroll to position [107, 0]
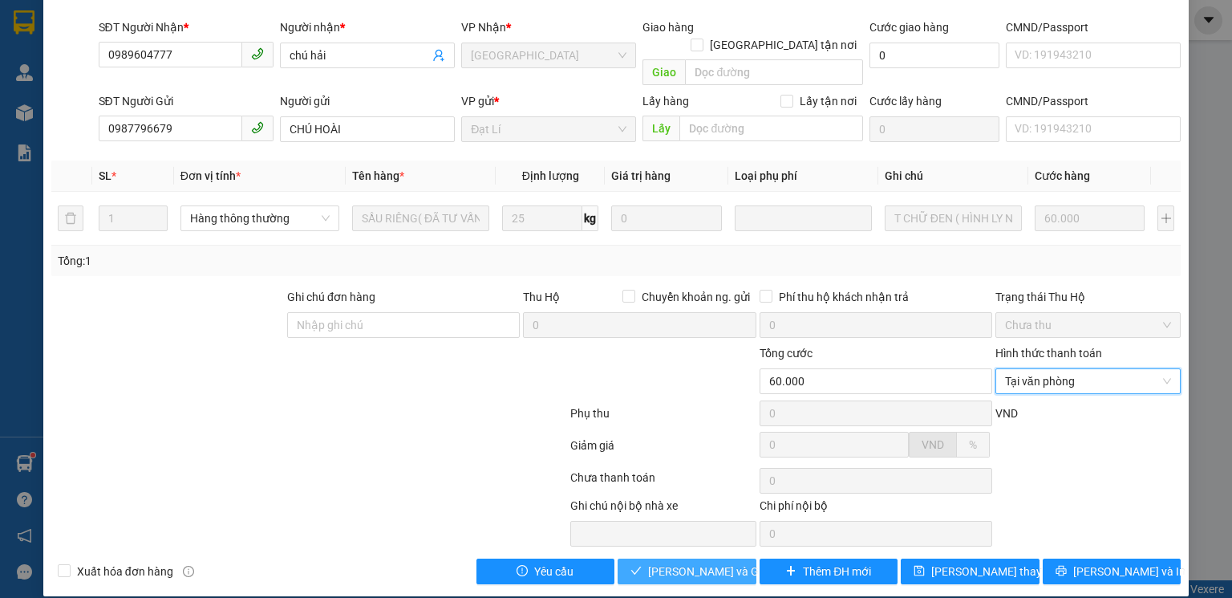
click at [687, 562] on span "[PERSON_NAME] và Giao hàng" at bounding box center [725, 571] width 154 height 18
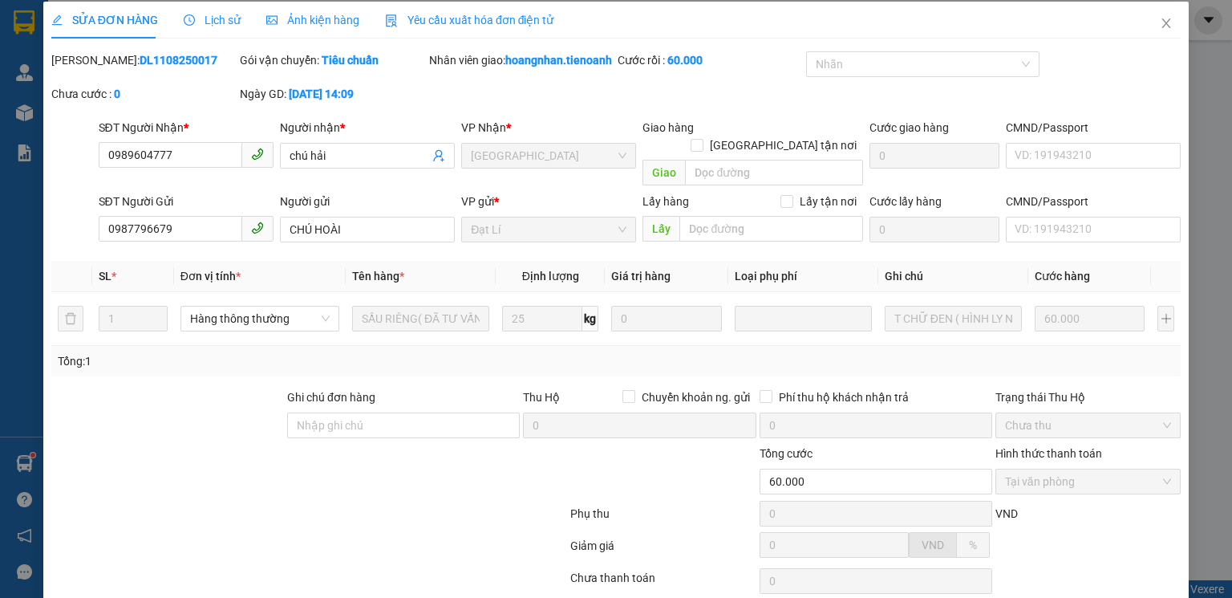
scroll to position [0, 0]
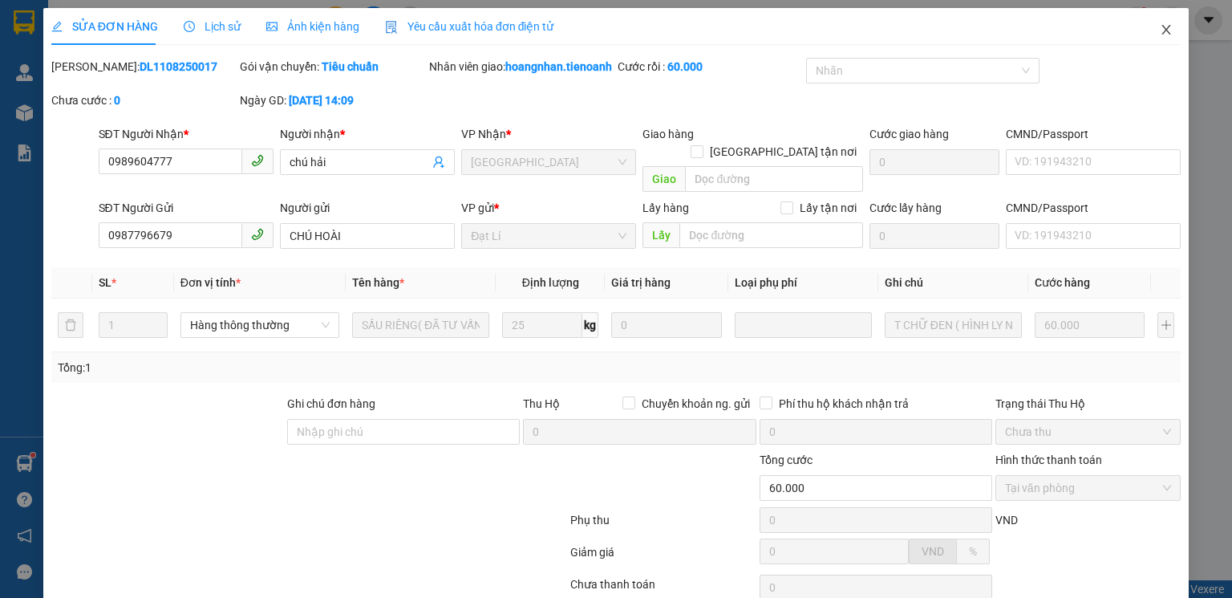
click at [1160, 24] on icon "close" at bounding box center [1166, 29] width 13 height 13
click at [1154, 30] on div "hoangnhan.tienoanh 1" at bounding box center [1105, 20] width 254 height 28
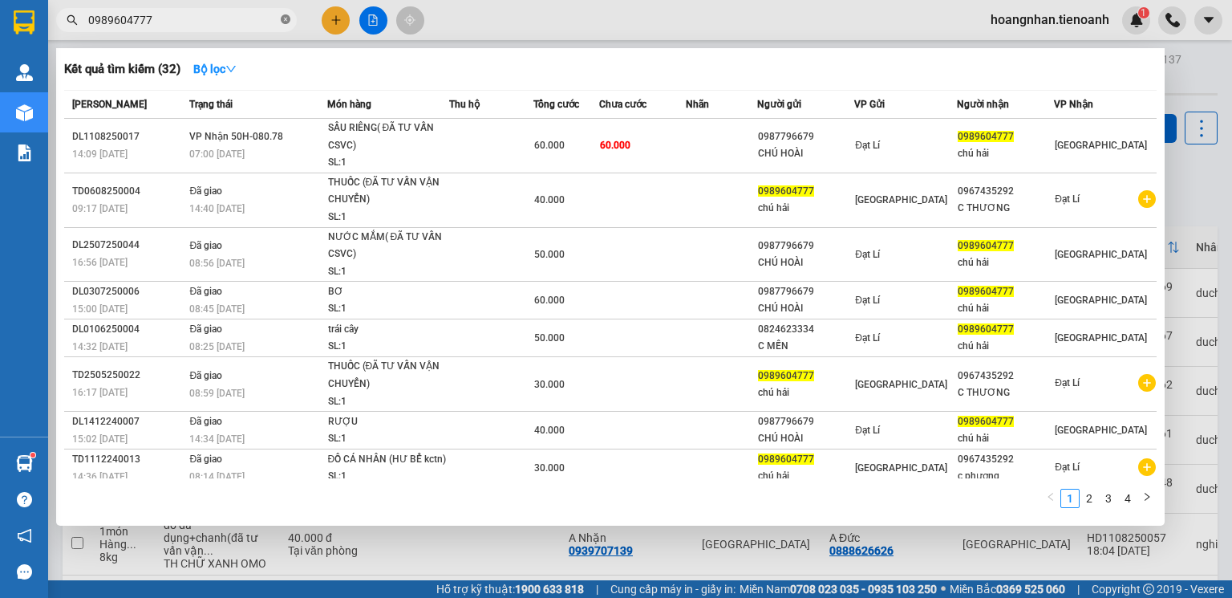
click at [285, 22] on icon "close-circle" at bounding box center [286, 19] width 10 height 10
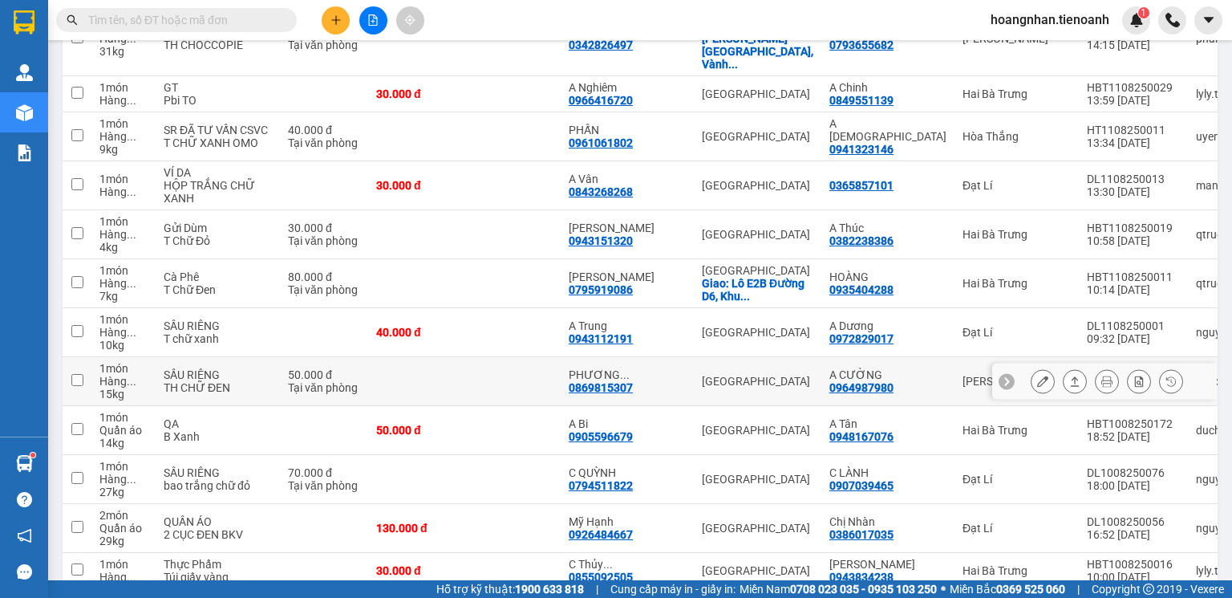
scroll to position [2952, 0]
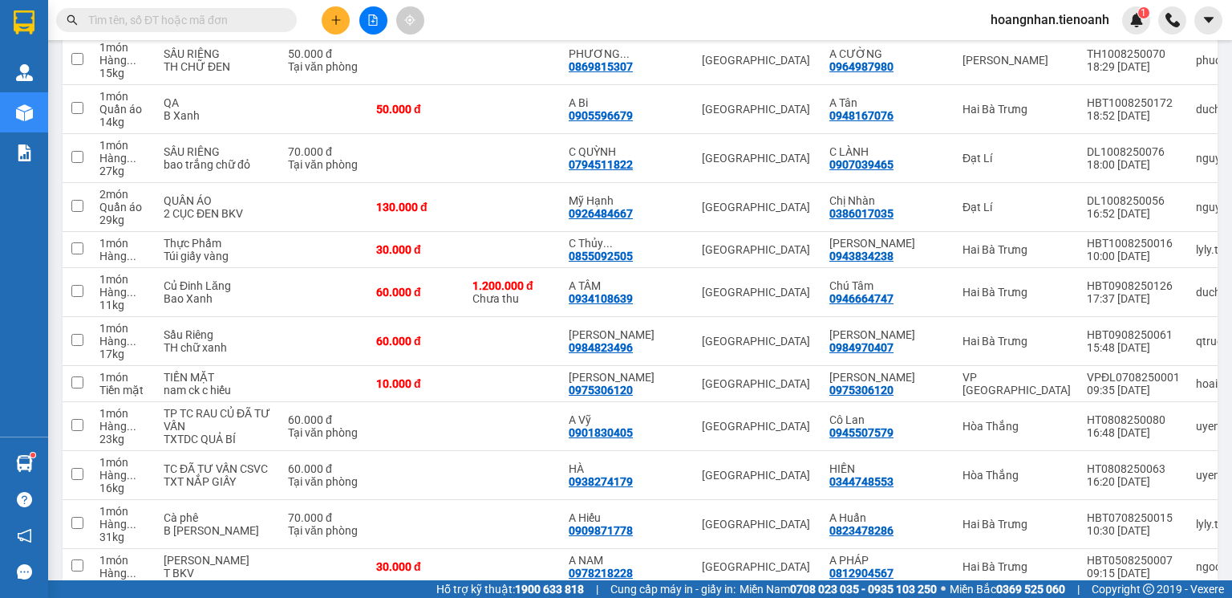
click at [213, 16] on input "text" at bounding box center [182, 20] width 189 height 18
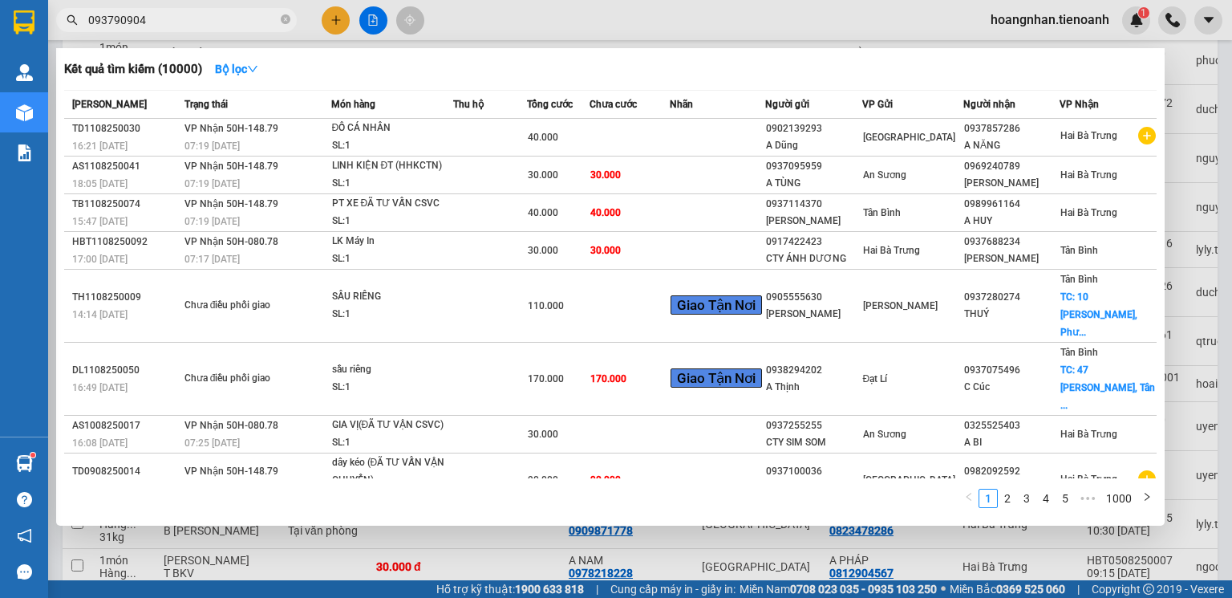
type input "0937909049"
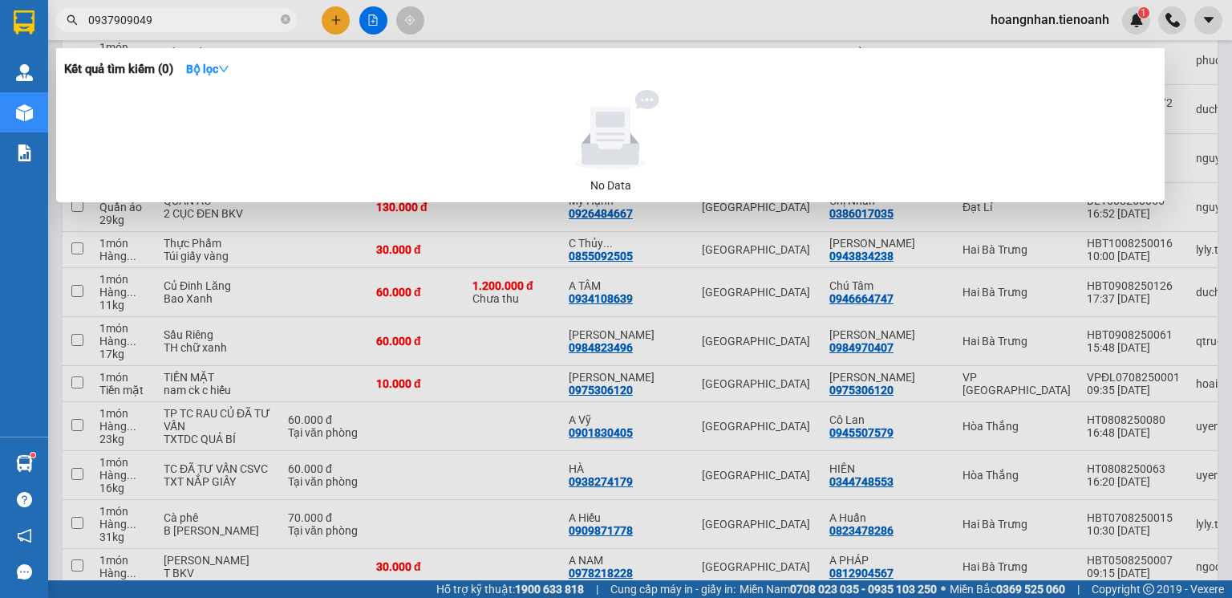
click at [286, 20] on icon "close-circle" at bounding box center [286, 19] width 10 height 10
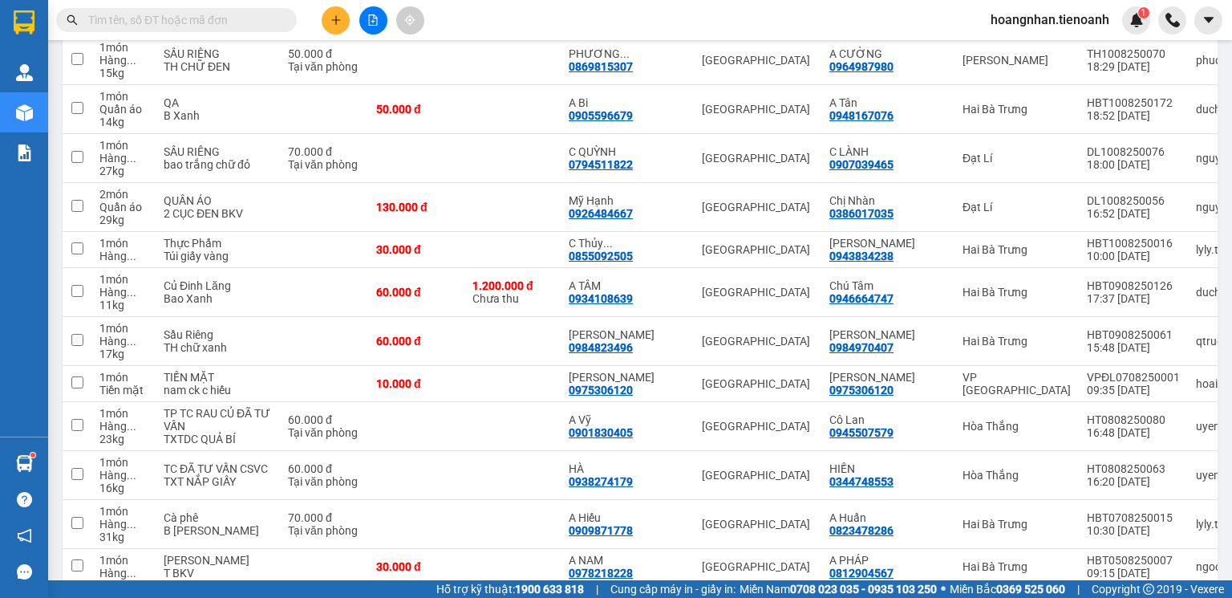
click at [209, 22] on input "text" at bounding box center [182, 20] width 189 height 18
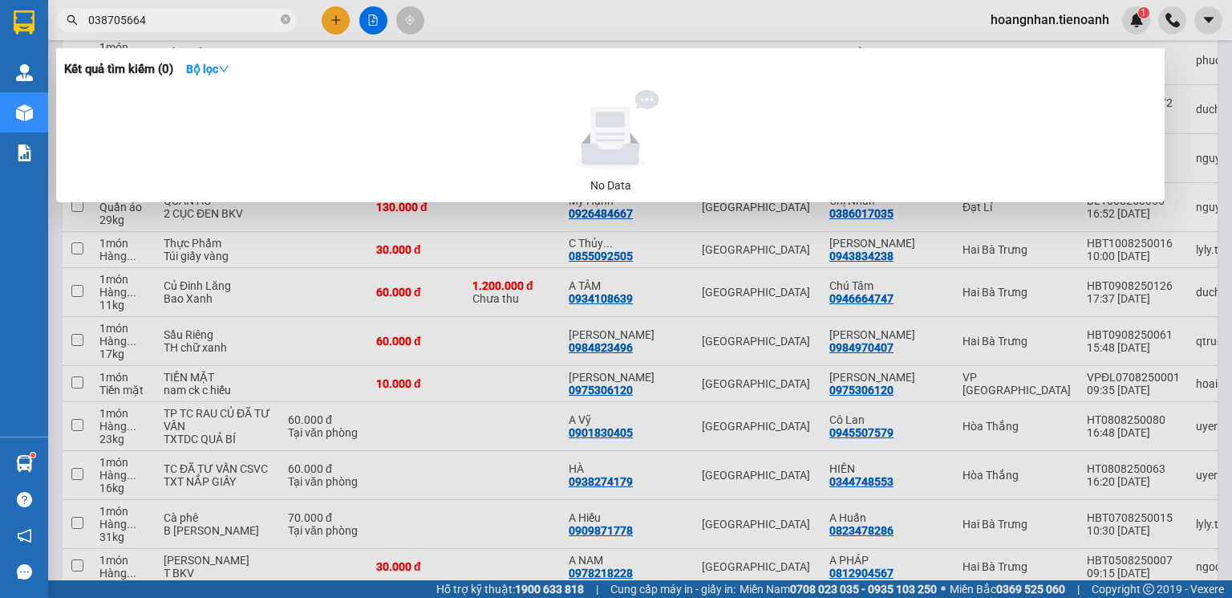
click at [93, 17] on input "038705664" at bounding box center [182, 20] width 189 height 18
type input "0938705664"
drag, startPoint x: 154, startPoint y: 19, endPoint x: 42, endPoint y: 19, distance: 112.3
click at [42, 19] on section "Kết quả tìm kiếm ( 0 ) Bộ lọc No Data 0938705664 hoangnhan.tienoanh 1 Quản [PER…" at bounding box center [616, 299] width 1232 height 598
click at [284, 18] on icon "close-circle" at bounding box center [286, 19] width 10 height 10
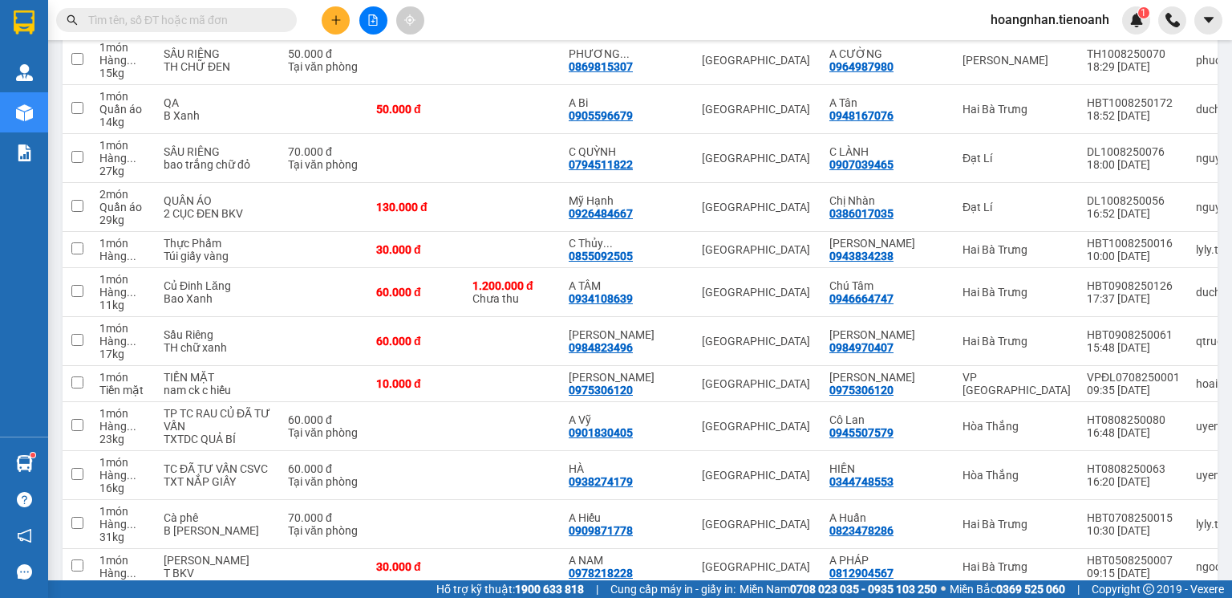
click at [152, 22] on input "text" at bounding box center [182, 20] width 189 height 18
paste input "0938705664"
type input "0938705664"
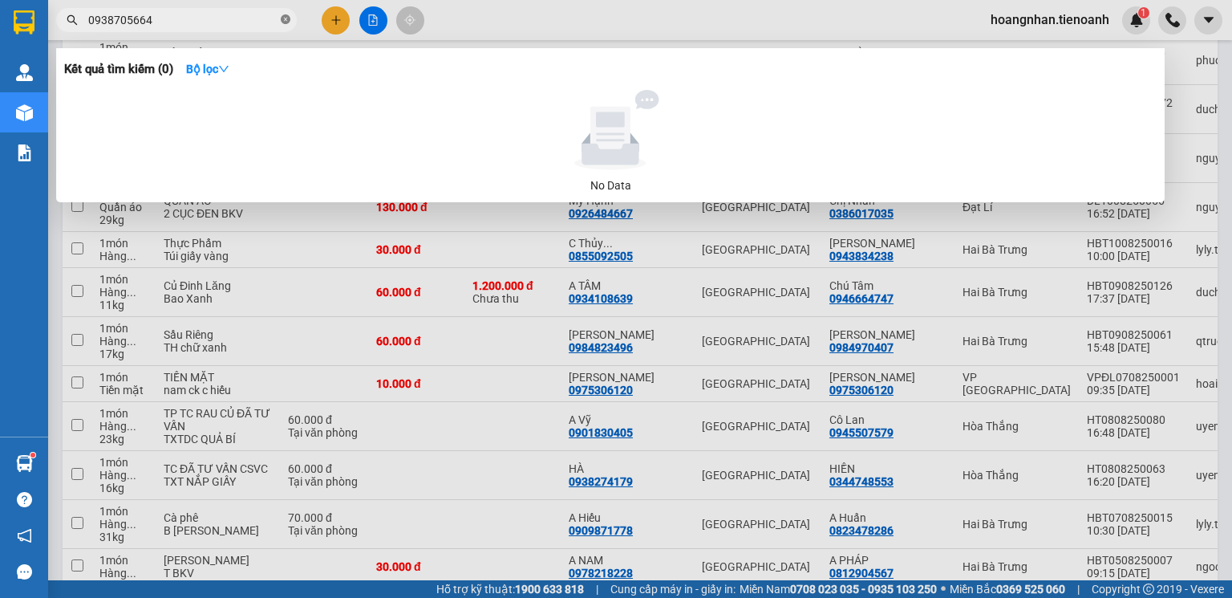
click at [286, 18] on icon "close-circle" at bounding box center [286, 19] width 10 height 10
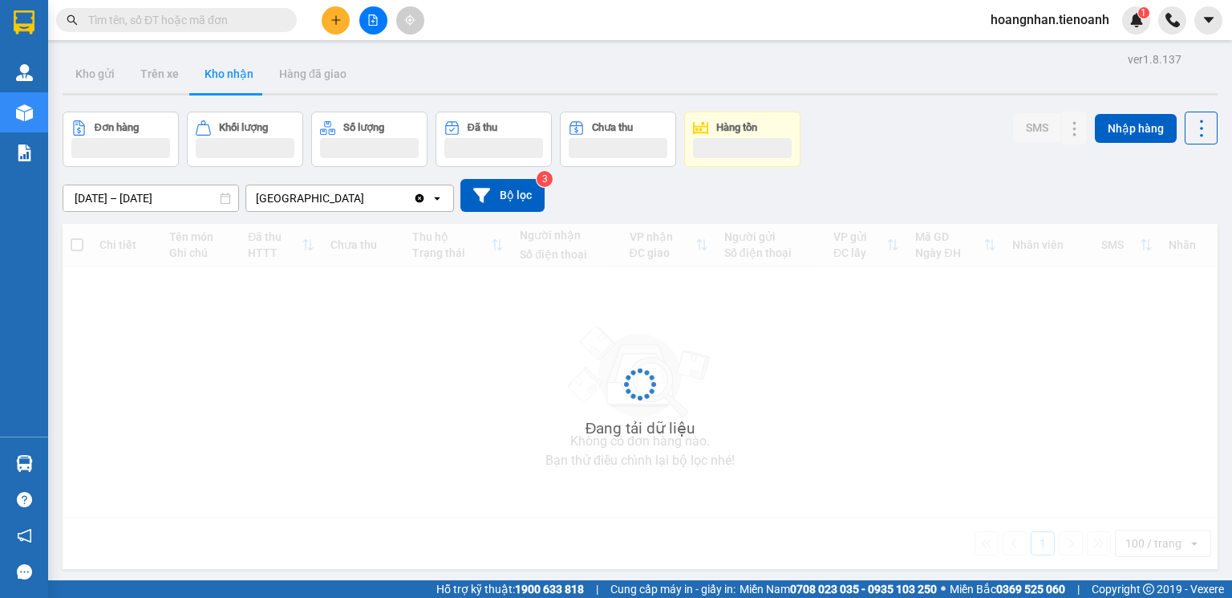
click at [190, 25] on input "text" at bounding box center [182, 20] width 189 height 18
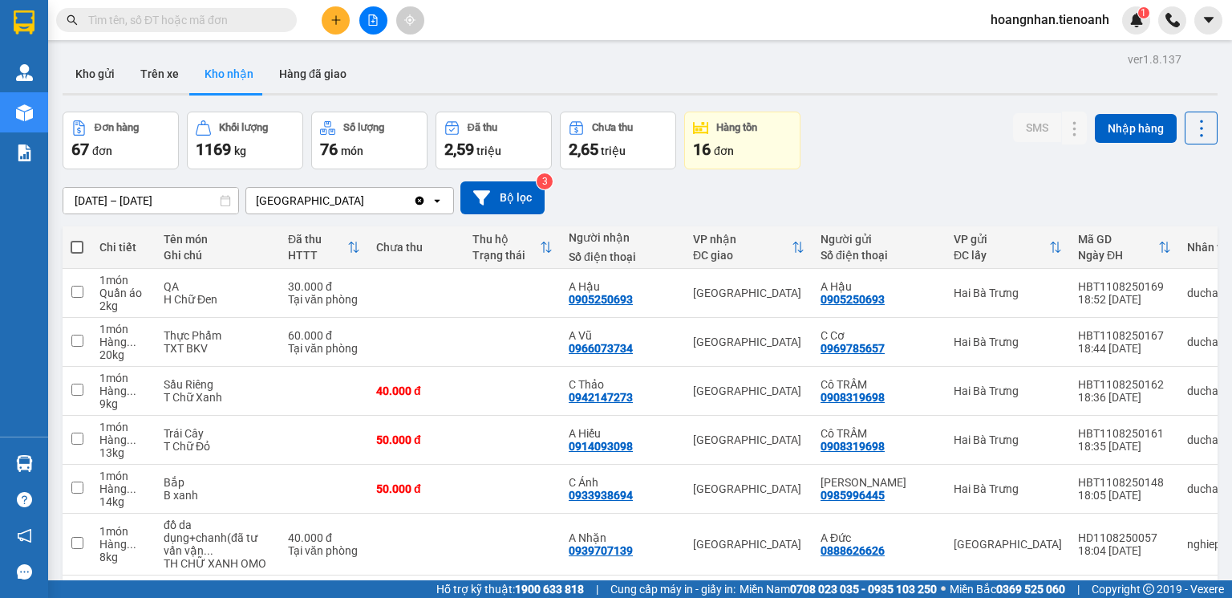
click at [168, 18] on input "text" at bounding box center [182, 20] width 189 height 18
paste input "0938705664"
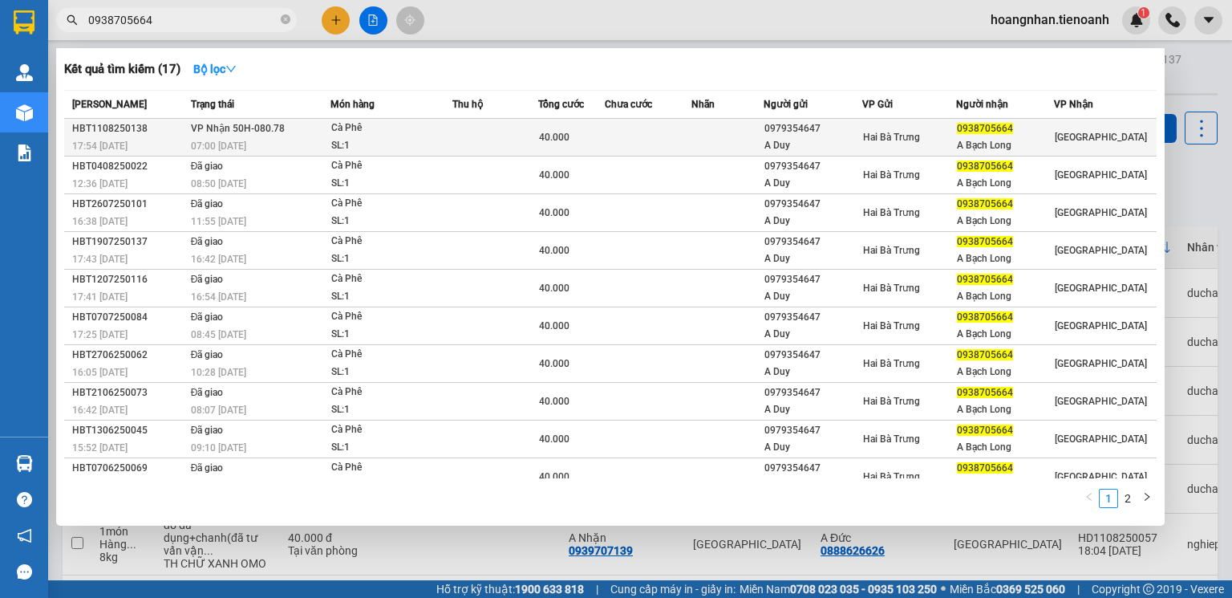
type input "0938705664"
click at [473, 136] on td at bounding box center [495, 138] width 86 height 38
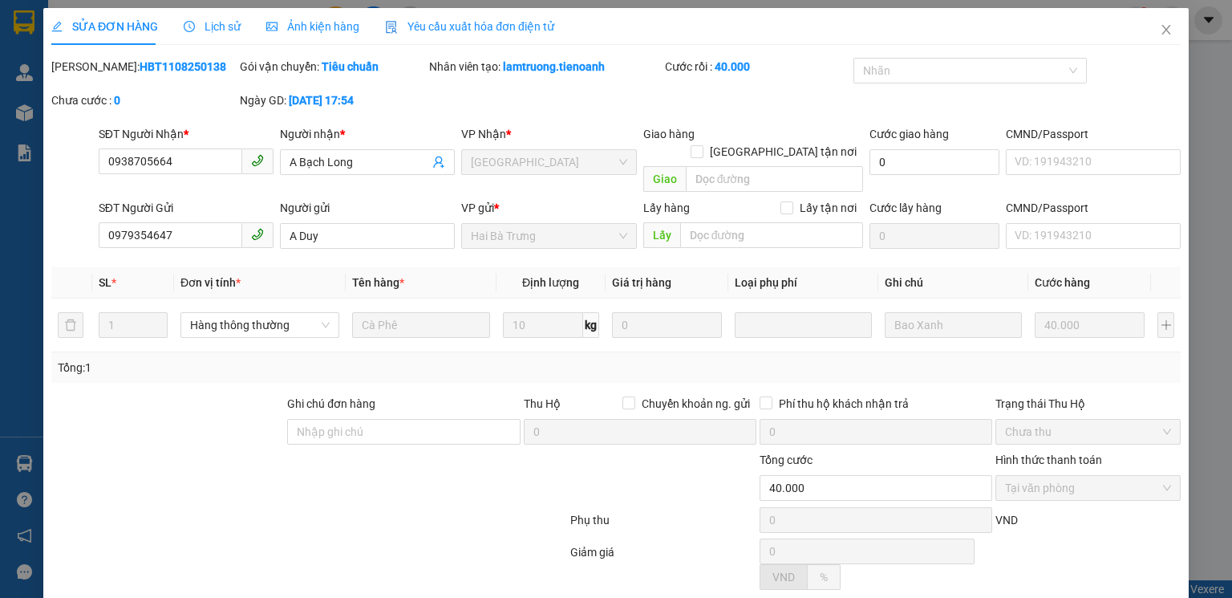
type input "0938705664"
type input "A Bạch Long"
type input "0979354647"
type input "A Duy"
type input "40.000"
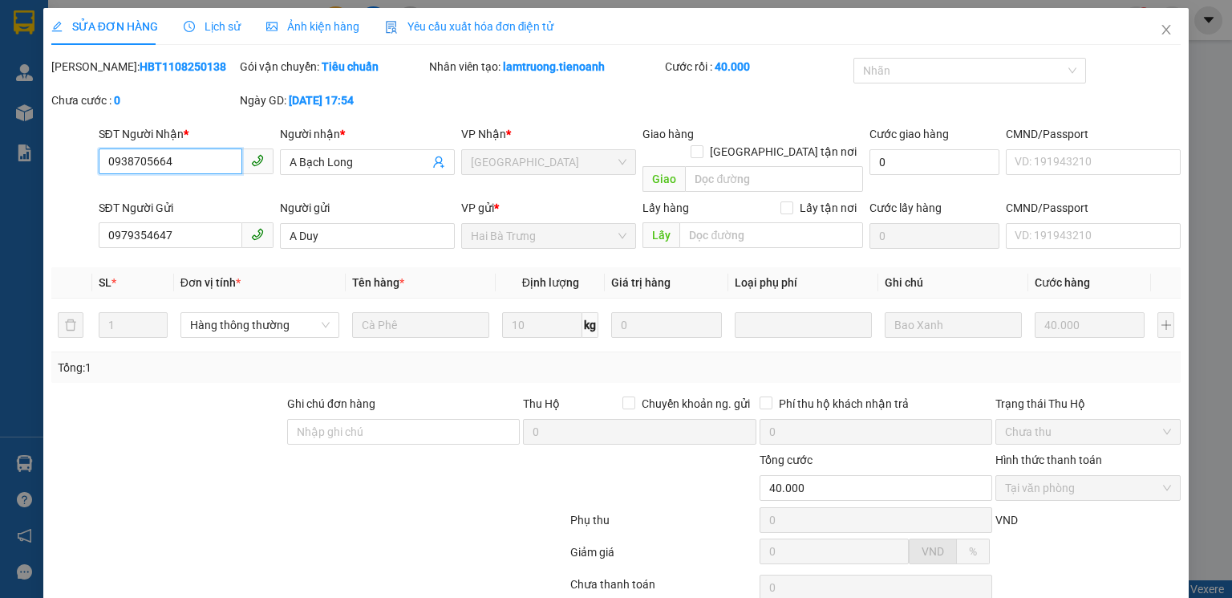
scroll to position [107, 0]
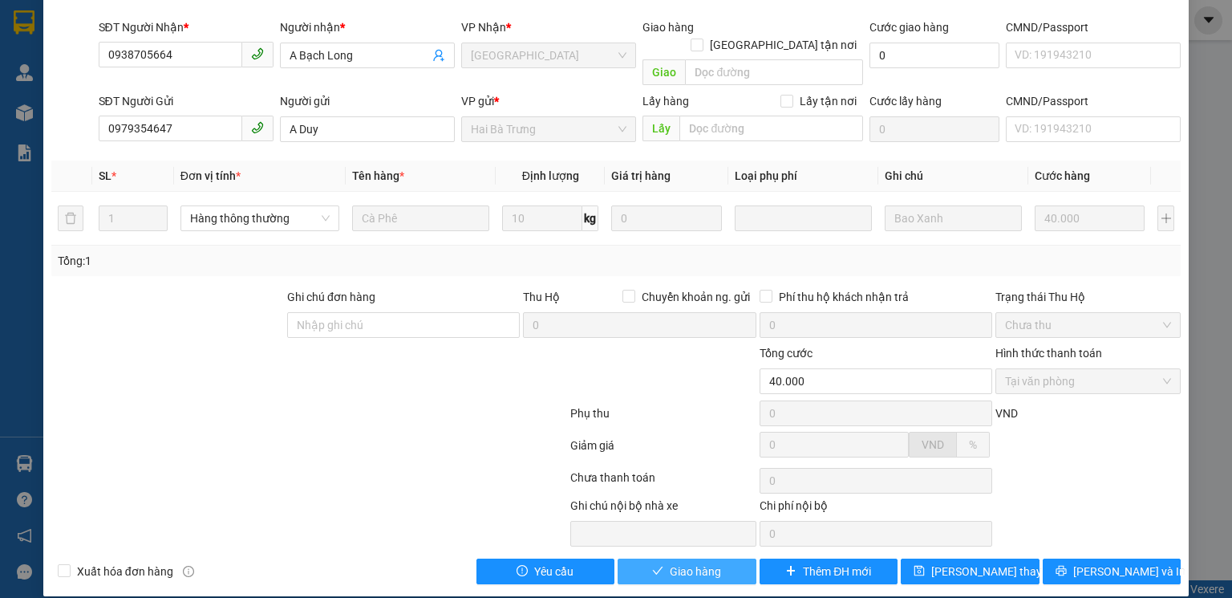
click at [687, 562] on span "Giao hàng" at bounding box center [695, 571] width 51 height 18
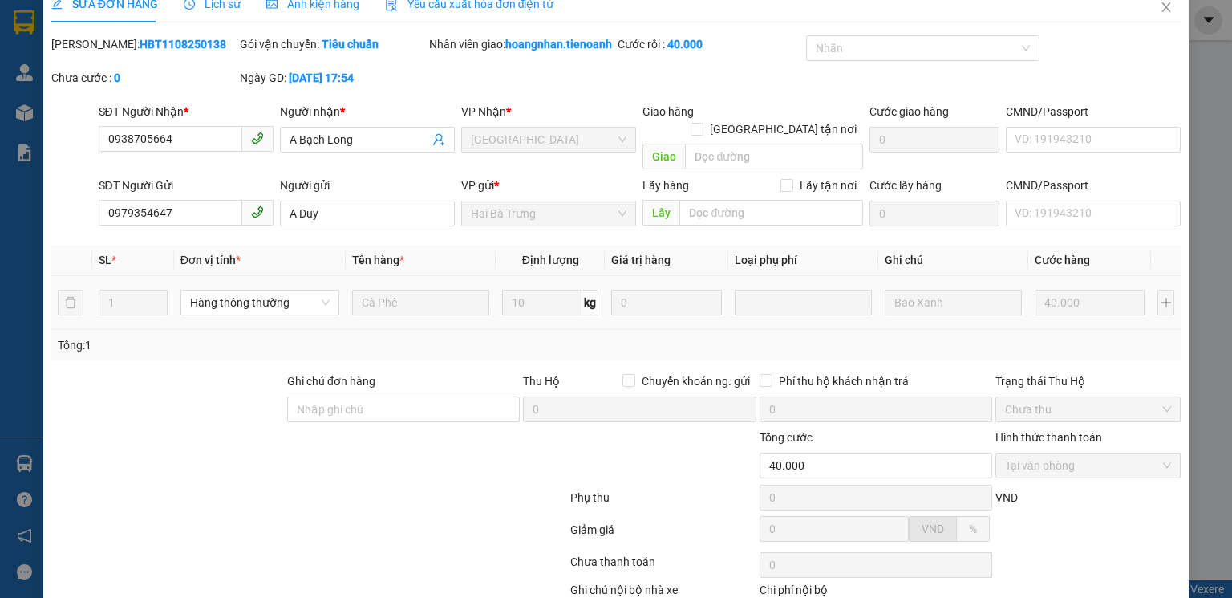
scroll to position [0, 0]
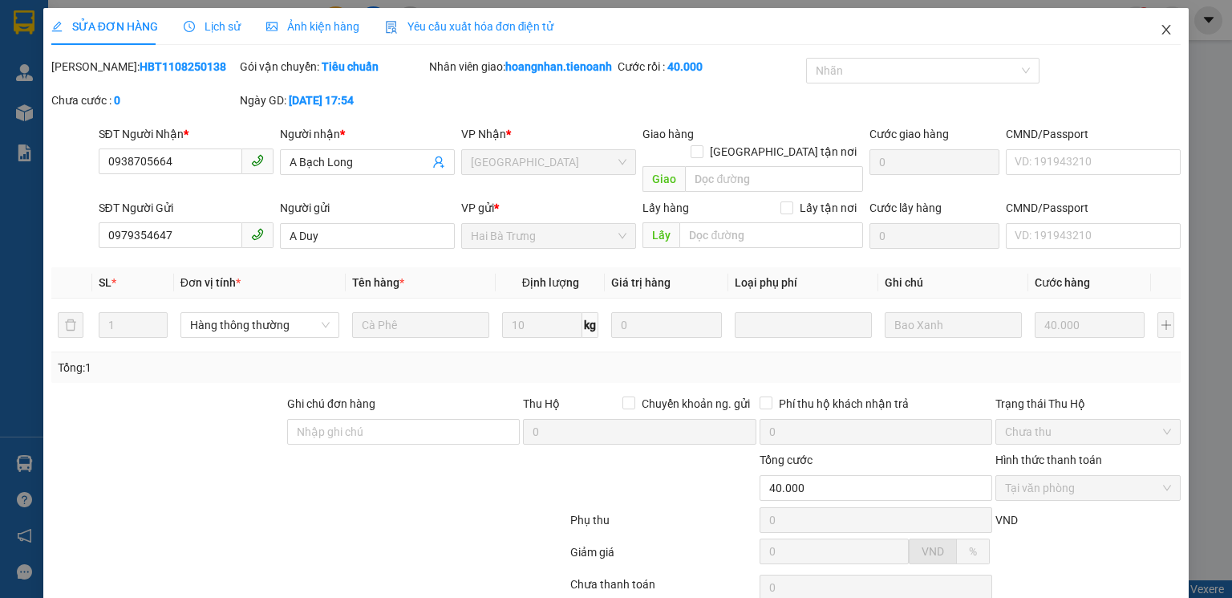
click at [1162, 31] on icon "close" at bounding box center [1166, 30] width 9 height 10
